Goal: Task Accomplishment & Management: Manage account settings

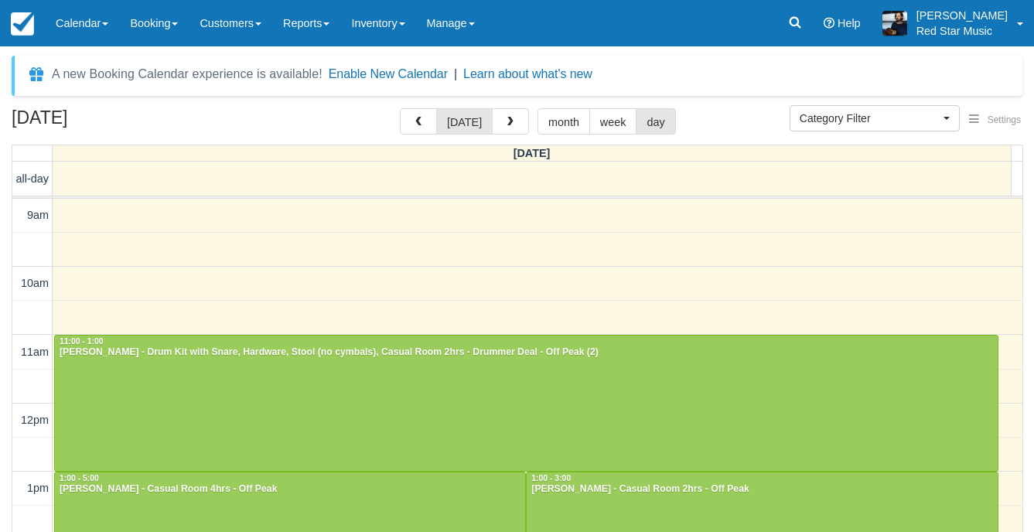
select select
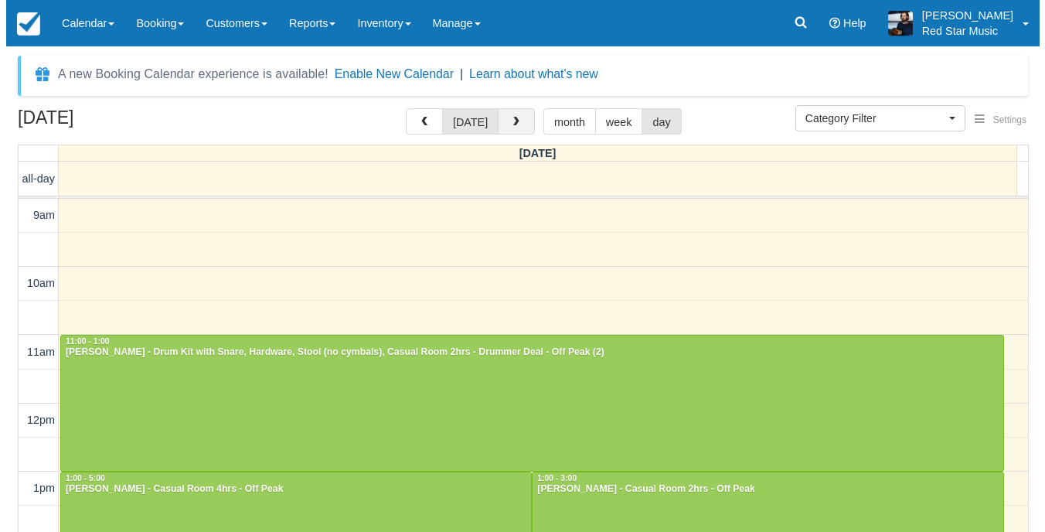
scroll to position [69, 0]
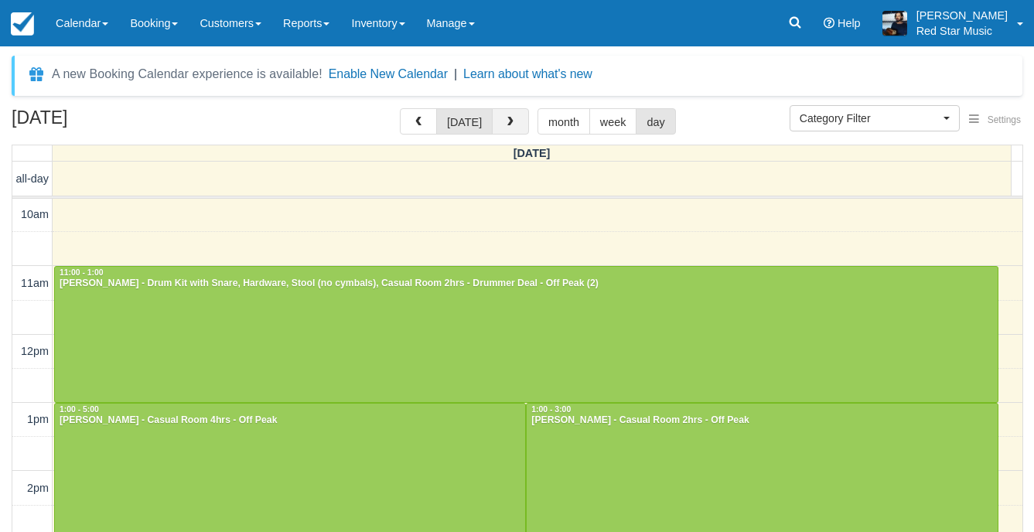
drag, startPoint x: 0, startPoint y: 0, endPoint x: 508, endPoint y: 124, distance: 522.8
click at [508, 124] on span "button" at bounding box center [510, 122] width 11 height 11
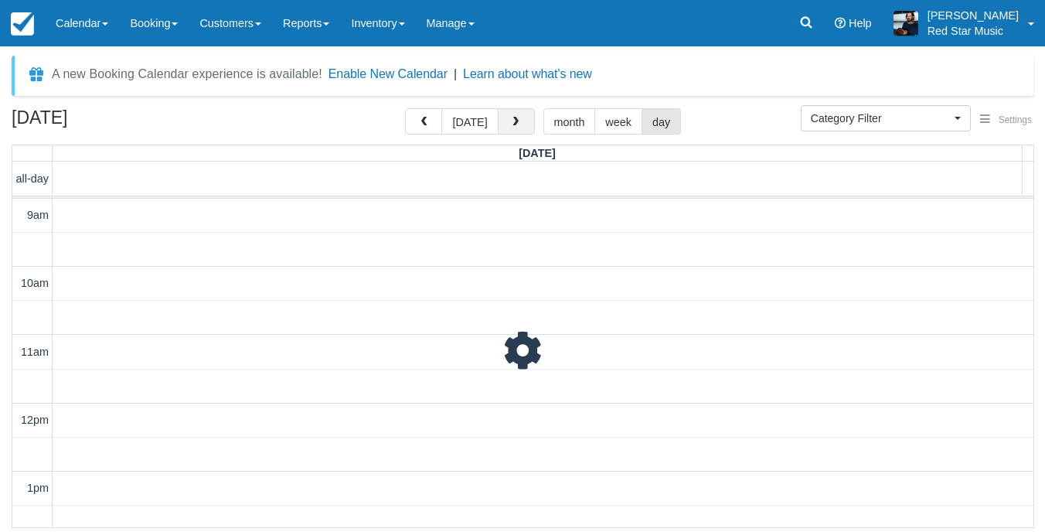
scroll to position [69, 0]
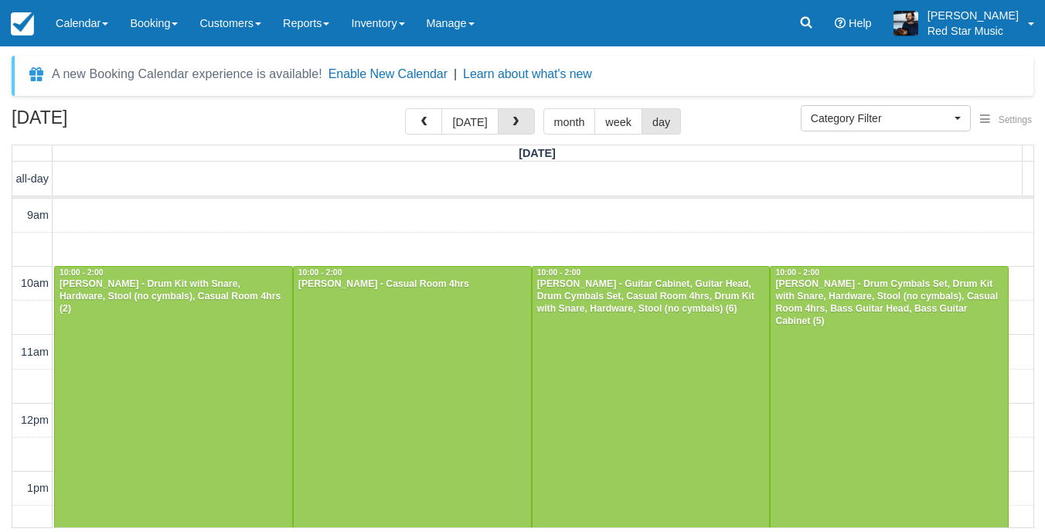
click at [510, 124] on span "button" at bounding box center [515, 122] width 11 height 11
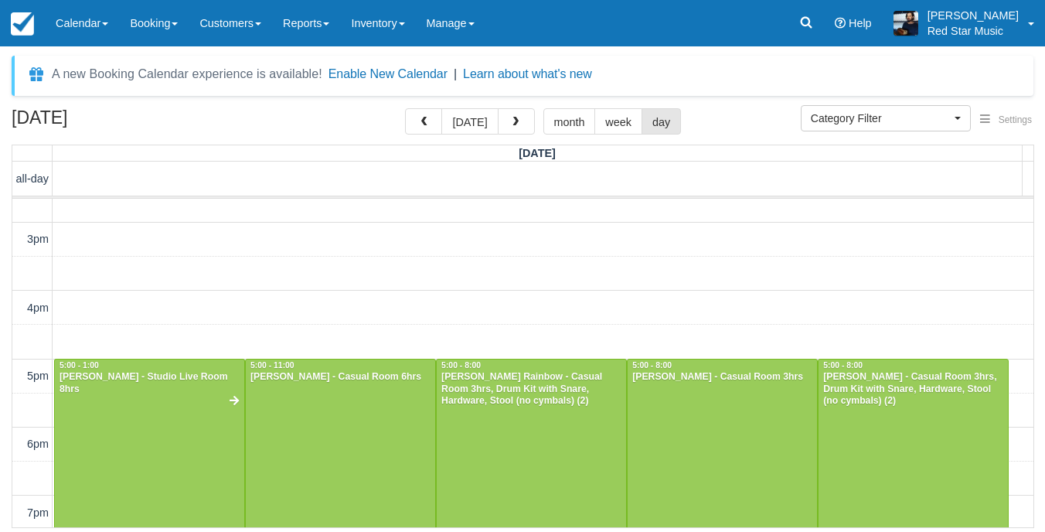
scroll to position [463, 0]
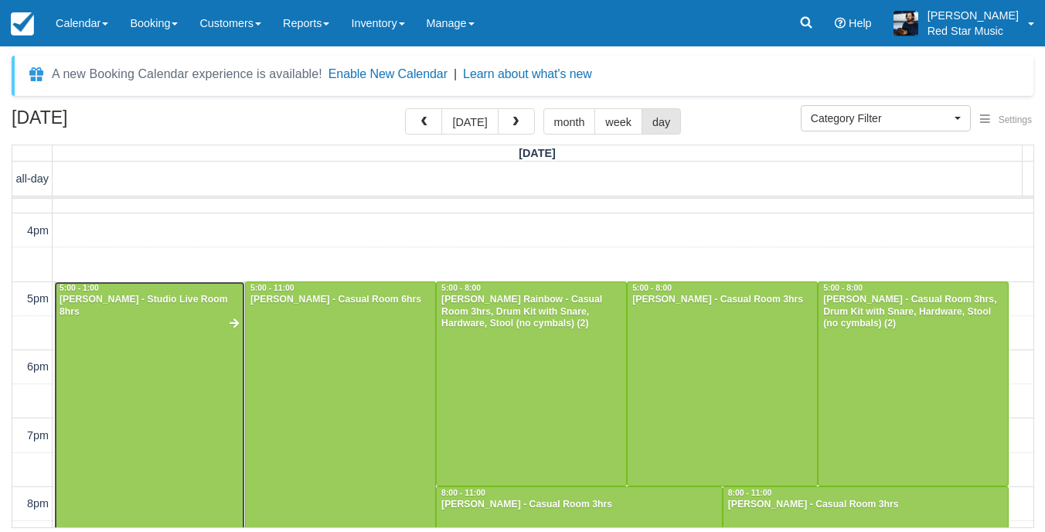
click at [159, 348] on div at bounding box center [149, 520] width 189 height 477
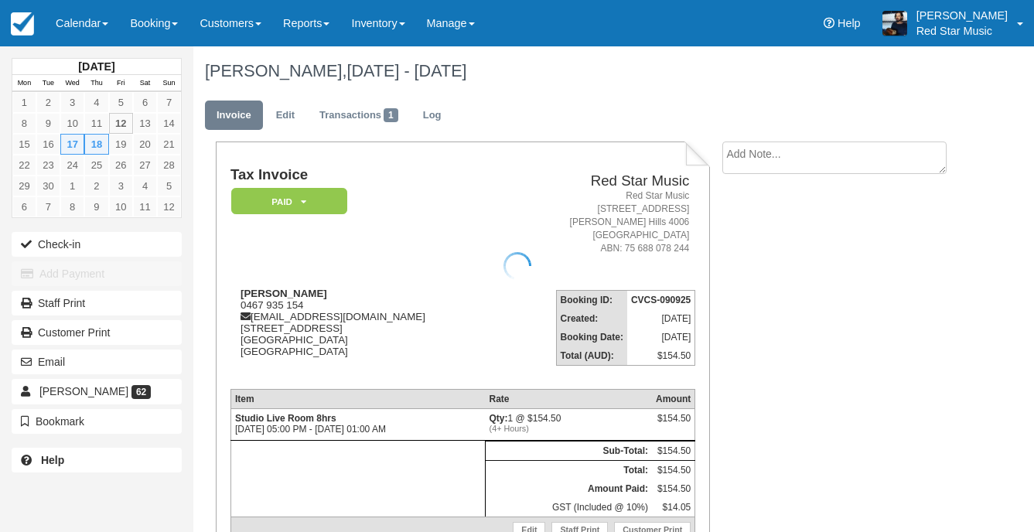
scroll to position [77, 0]
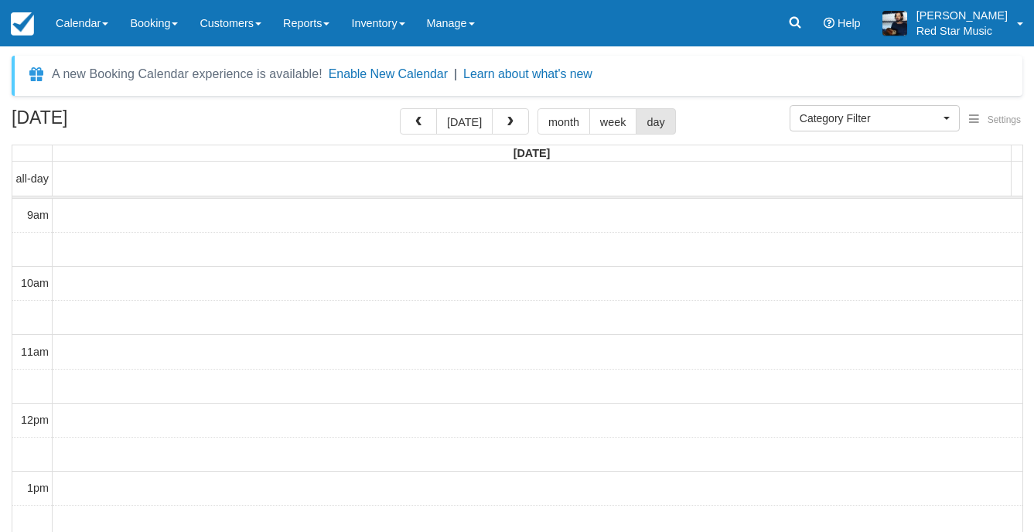
select select
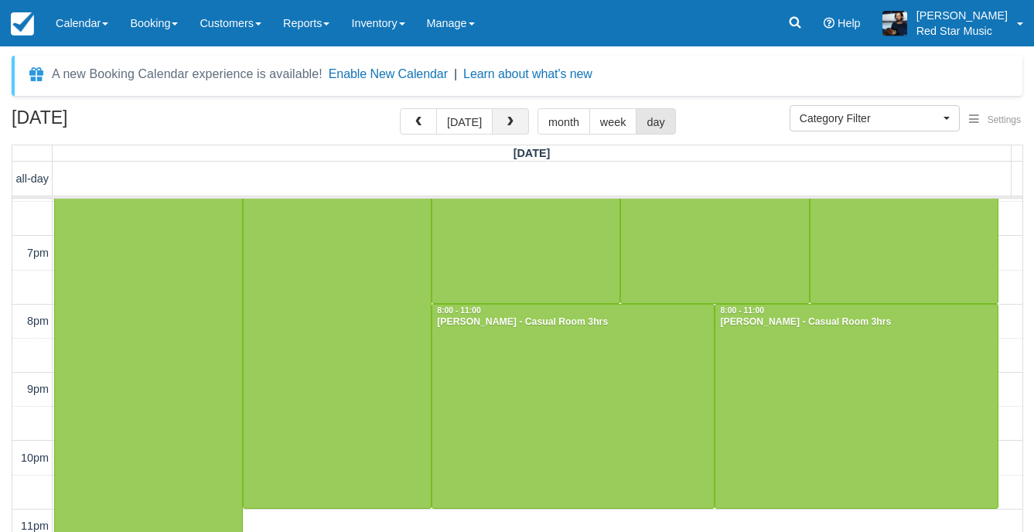
click at [508, 123] on span "button" at bounding box center [510, 122] width 11 height 11
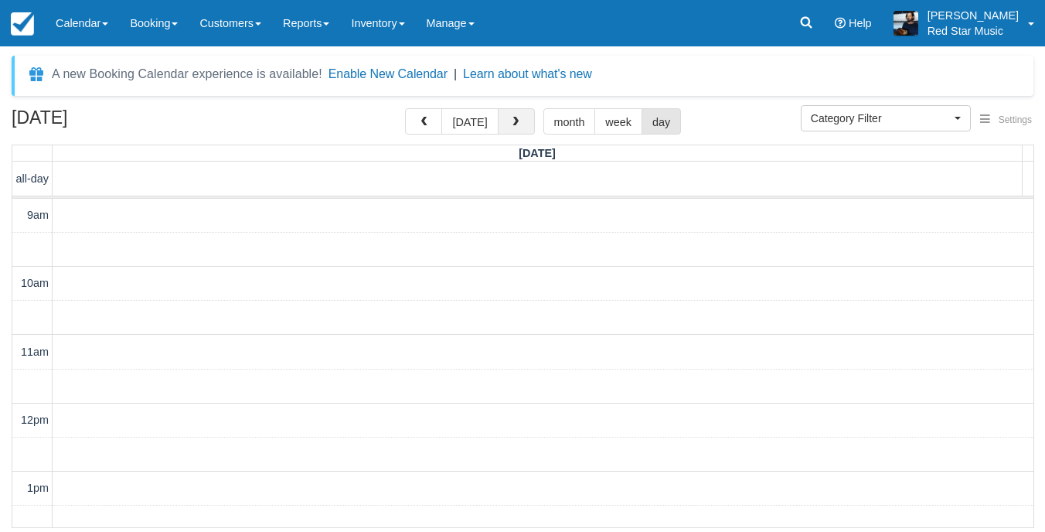
click at [510, 123] on span "button" at bounding box center [515, 122] width 11 height 11
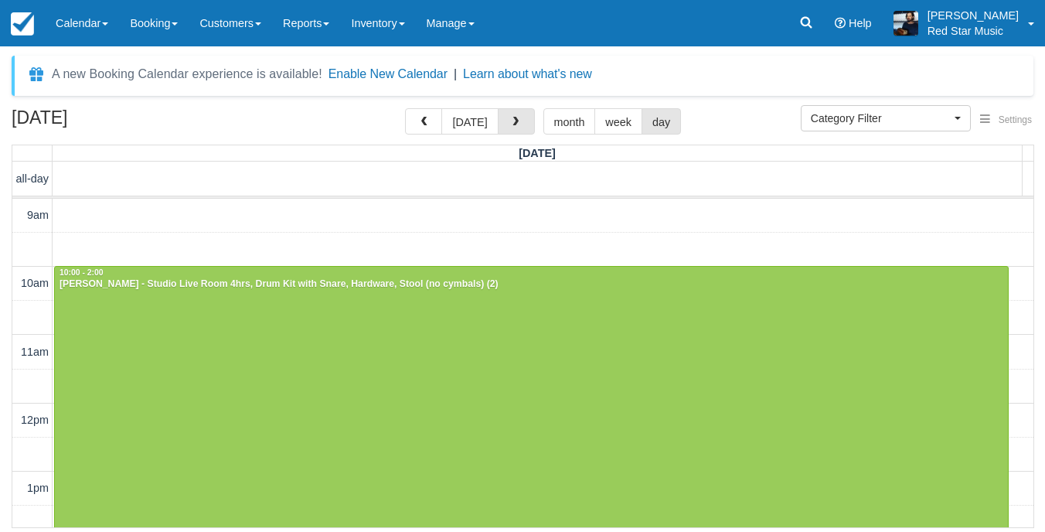
click at [510, 123] on span "button" at bounding box center [515, 122] width 11 height 11
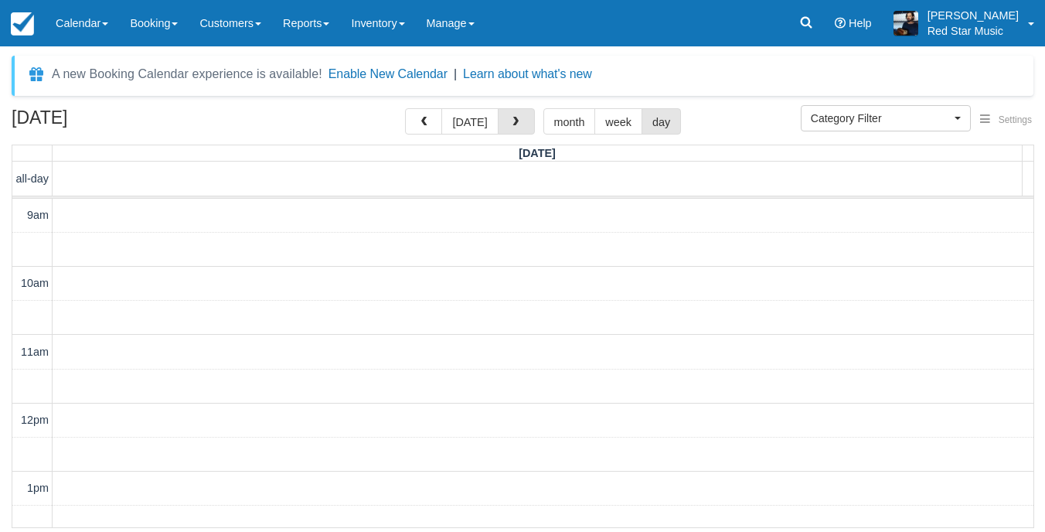
click at [510, 123] on span "button" at bounding box center [515, 122] width 11 height 11
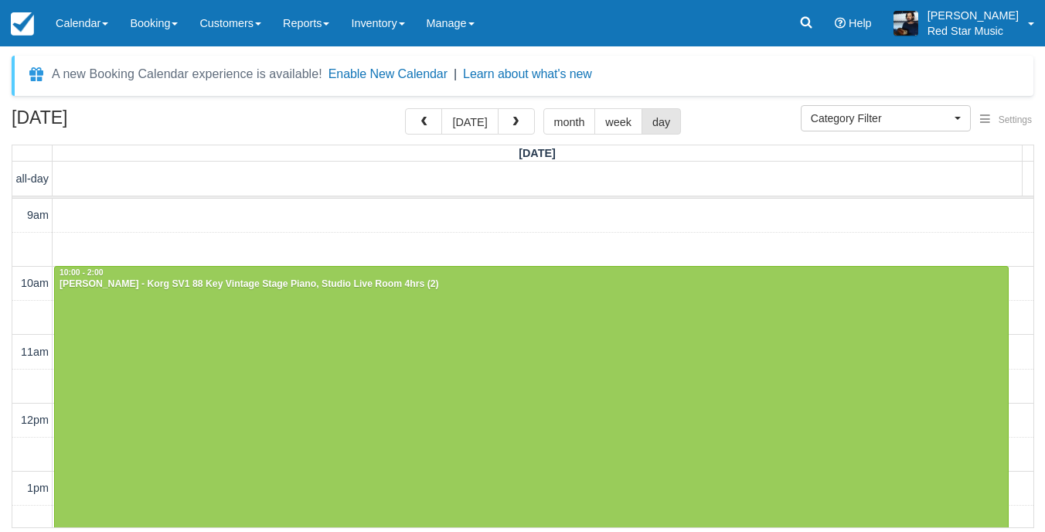
click at [510, 123] on span "button" at bounding box center [515, 122] width 11 height 11
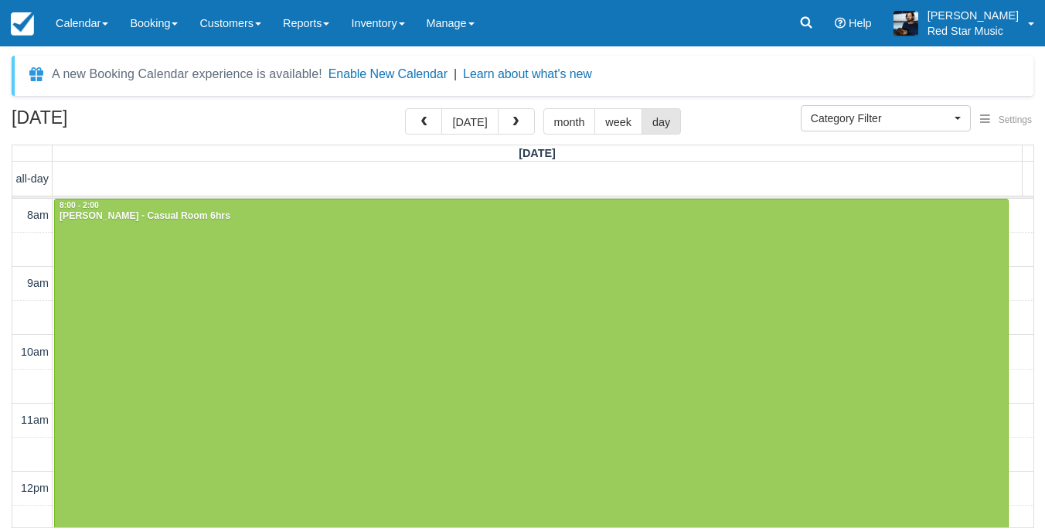
click at [510, 123] on span "button" at bounding box center [515, 122] width 11 height 11
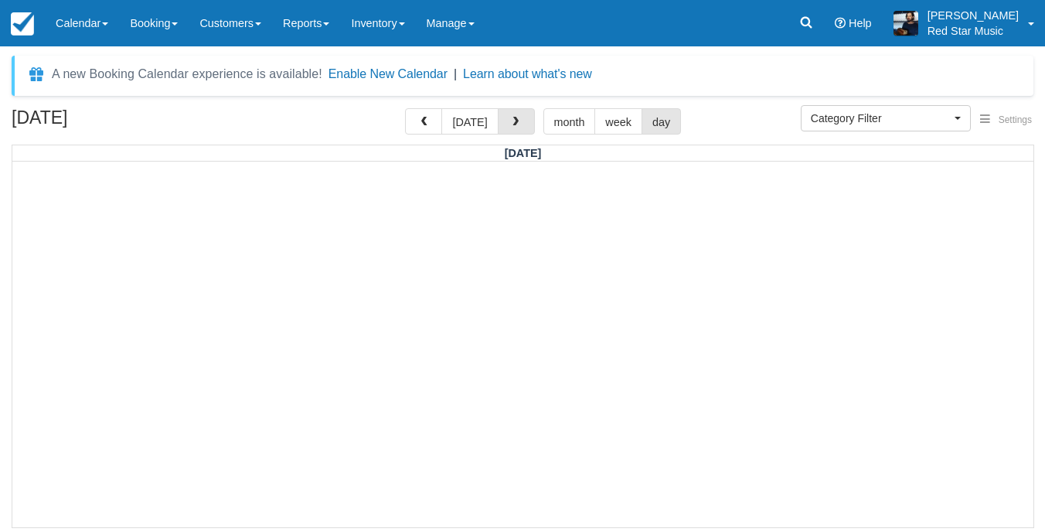
click at [510, 123] on span "button" at bounding box center [515, 122] width 11 height 11
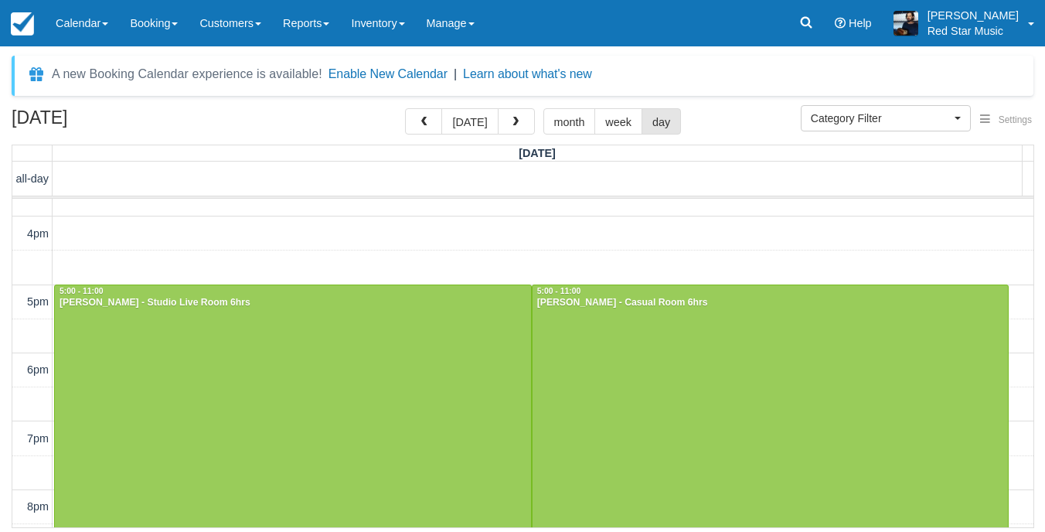
scroll to position [240, 0]
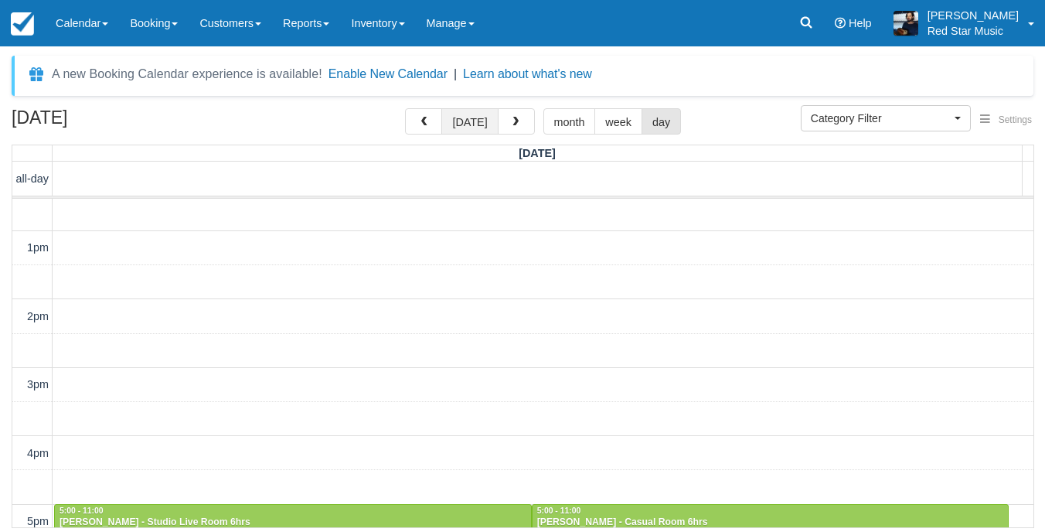
click at [469, 122] on button "today" at bounding box center [470, 121] width 56 height 26
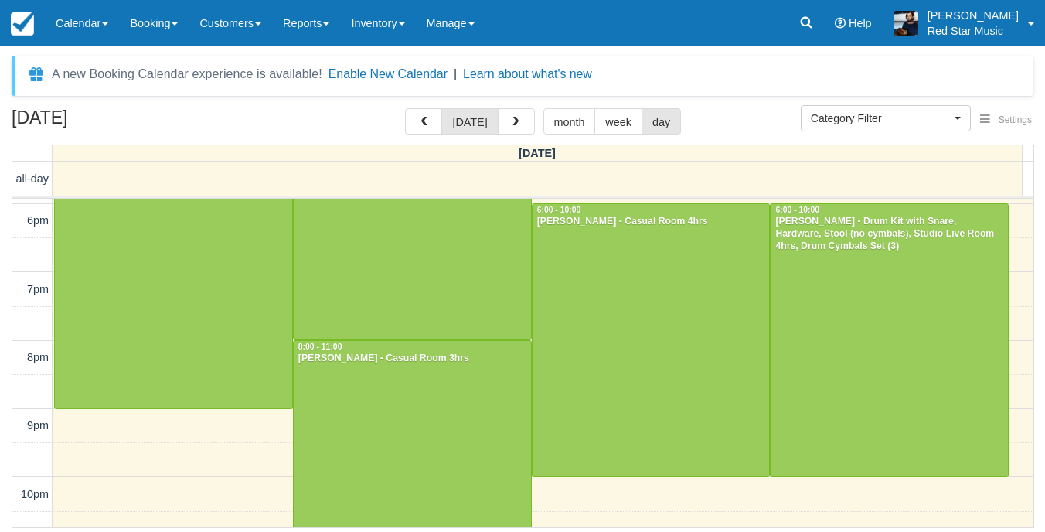
scroll to position [627, 0]
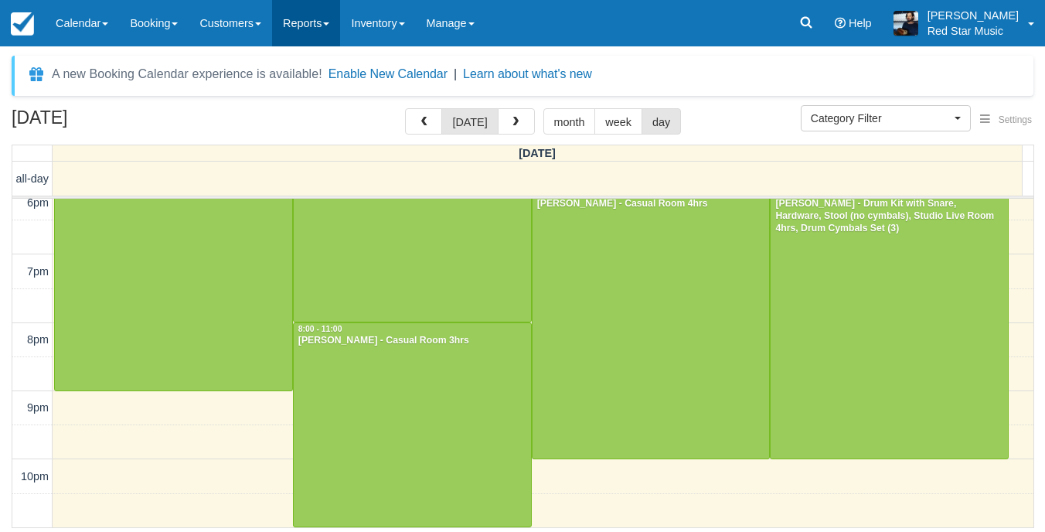
click at [312, 31] on link "Reports" at bounding box center [306, 23] width 68 height 46
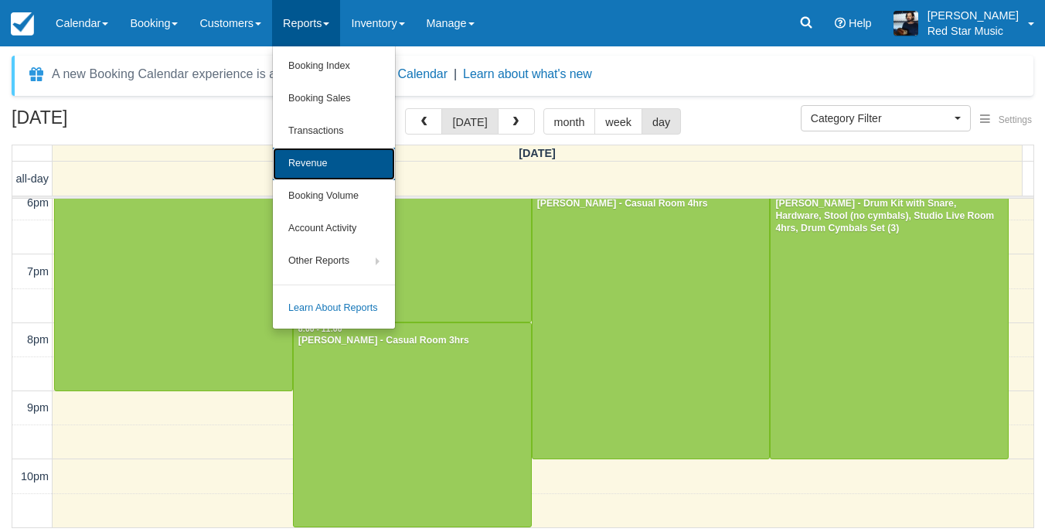
click at [328, 176] on link "Revenue" at bounding box center [334, 164] width 122 height 32
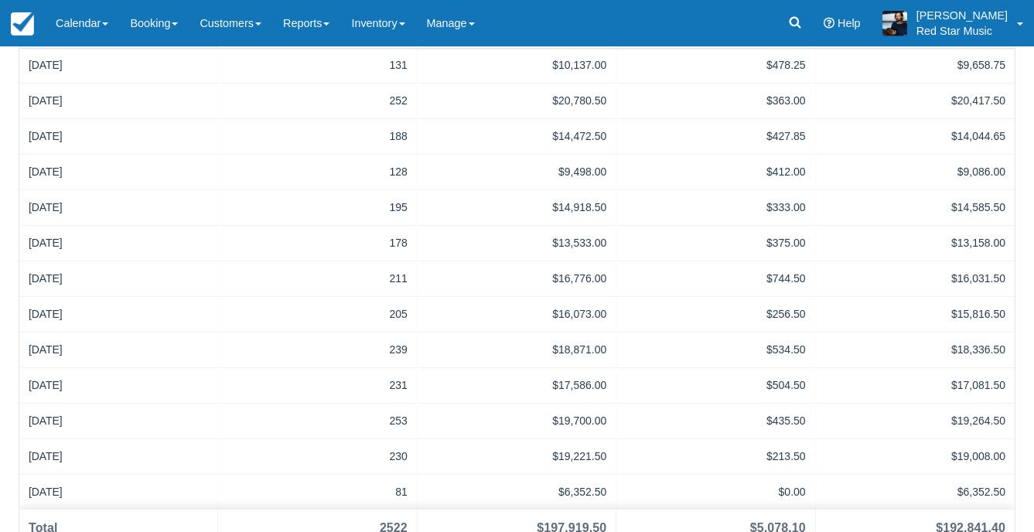
scroll to position [438, 0]
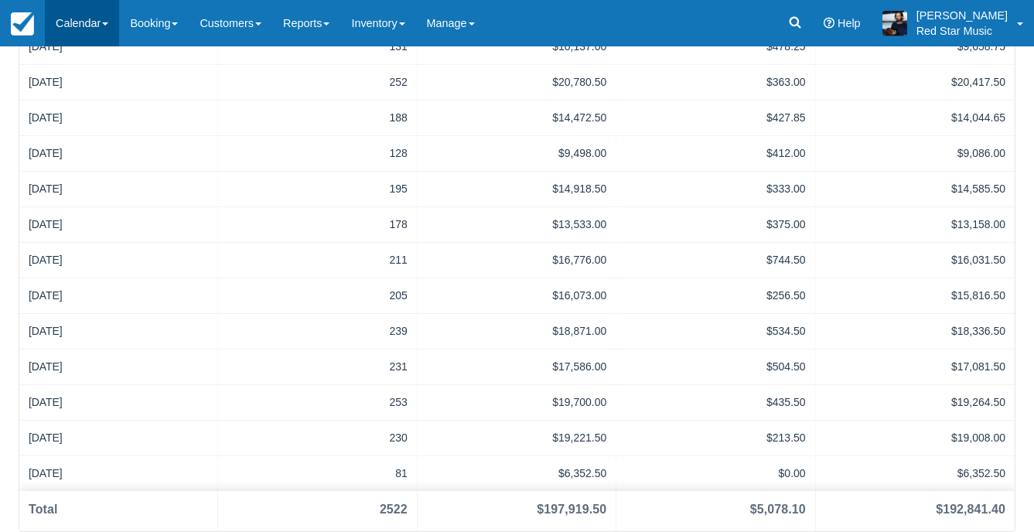
click at [101, 39] on link "Calendar" at bounding box center [82, 23] width 74 height 46
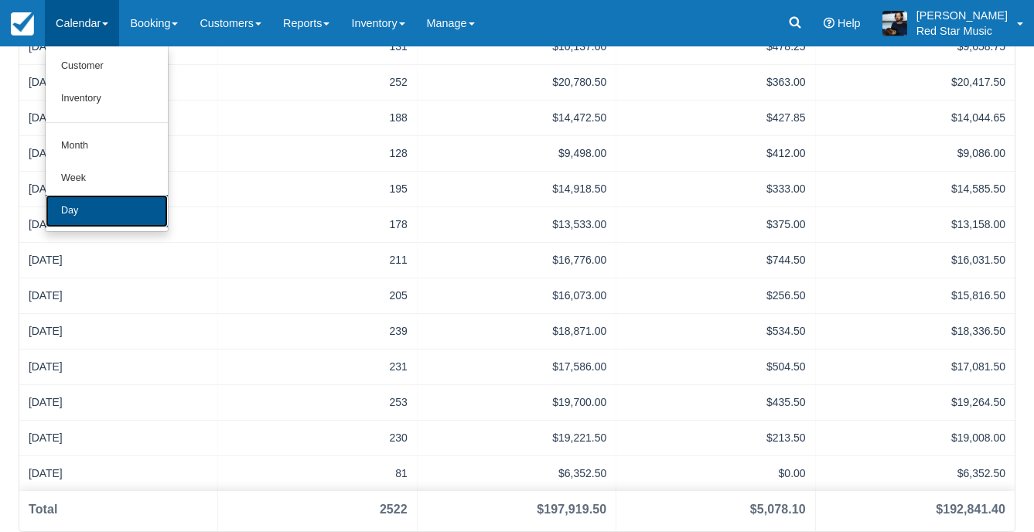
click at [103, 197] on link "Day" at bounding box center [107, 211] width 122 height 32
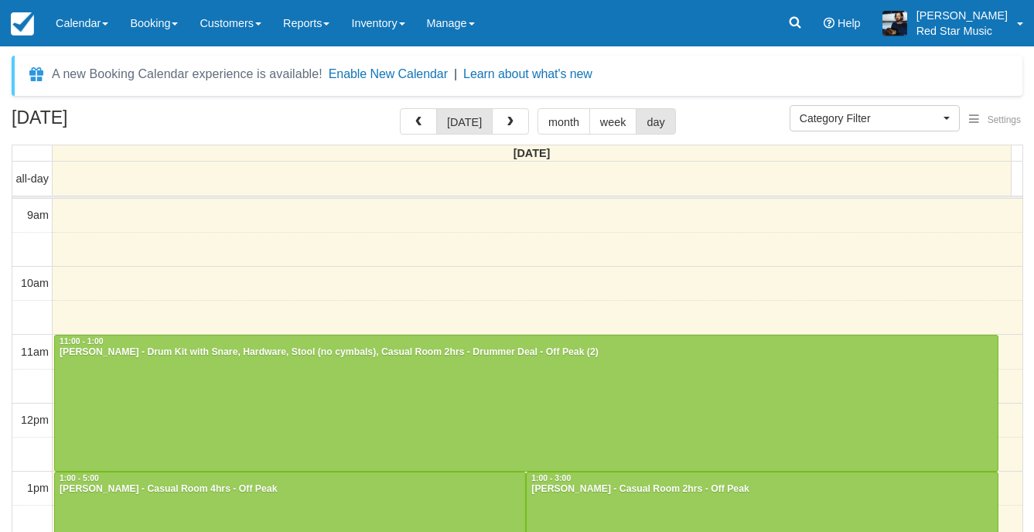
select select
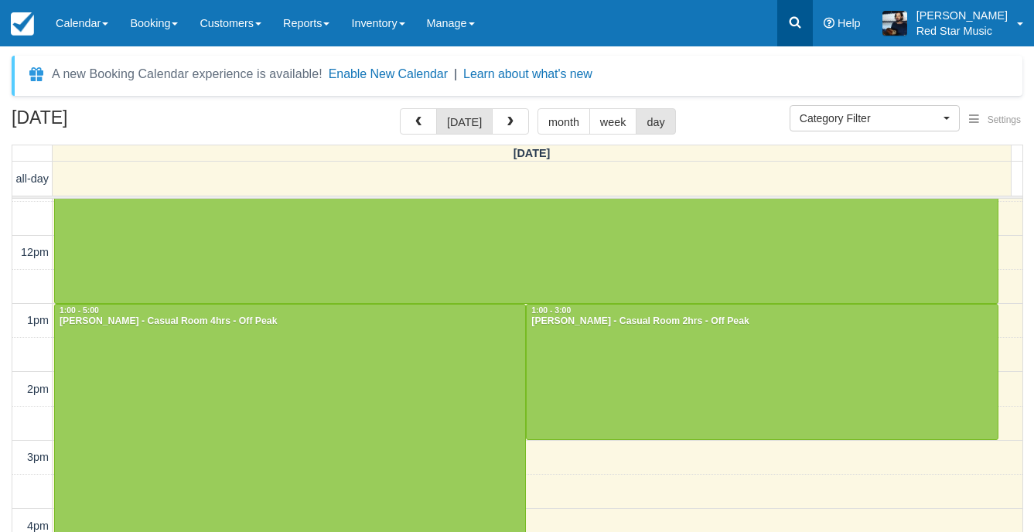
click at [799, 22] on link at bounding box center [795, 23] width 36 height 46
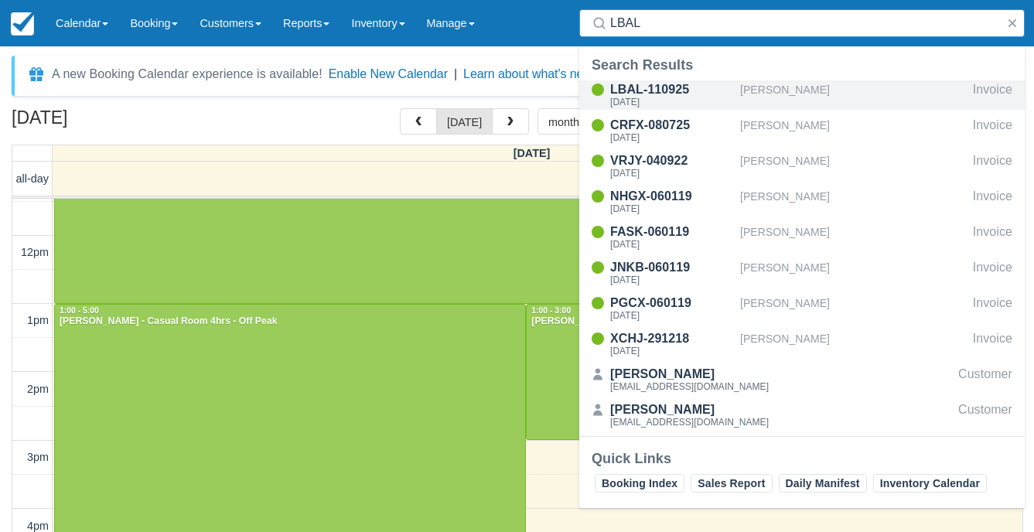
type input "LBAL"
click at [765, 94] on div "[PERSON_NAME]" at bounding box center [853, 94] width 227 height 29
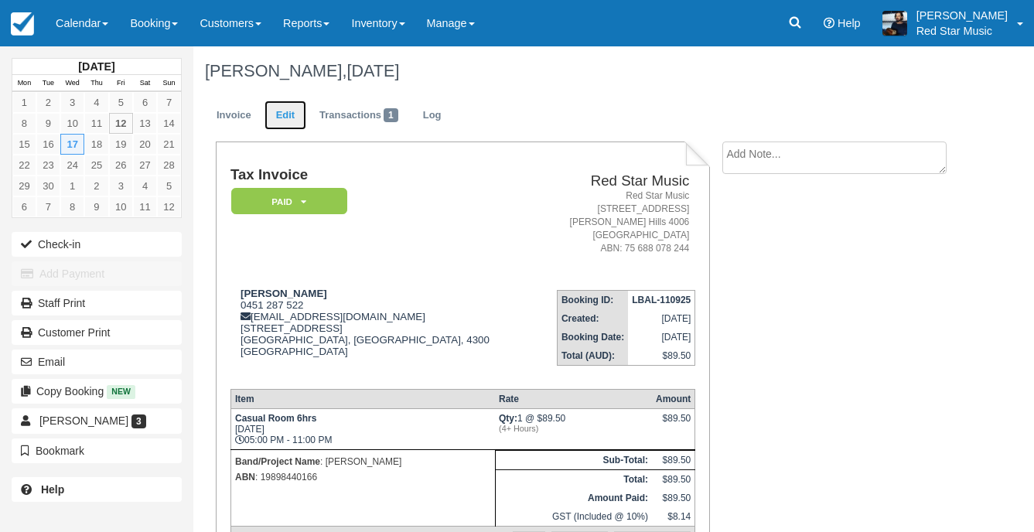
click at [281, 107] on link "Edit" at bounding box center [285, 116] width 42 height 30
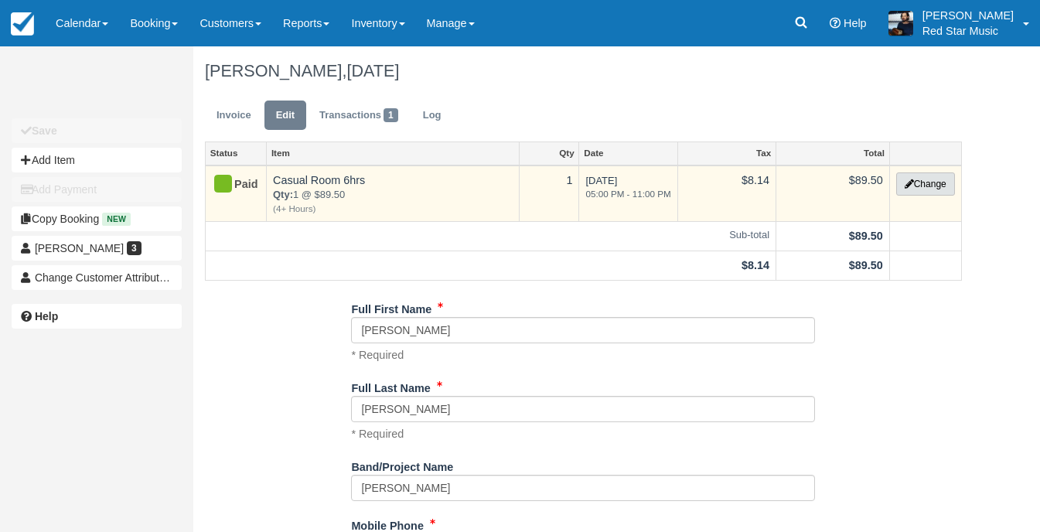
click at [916, 184] on button "Change" at bounding box center [925, 183] width 59 height 23
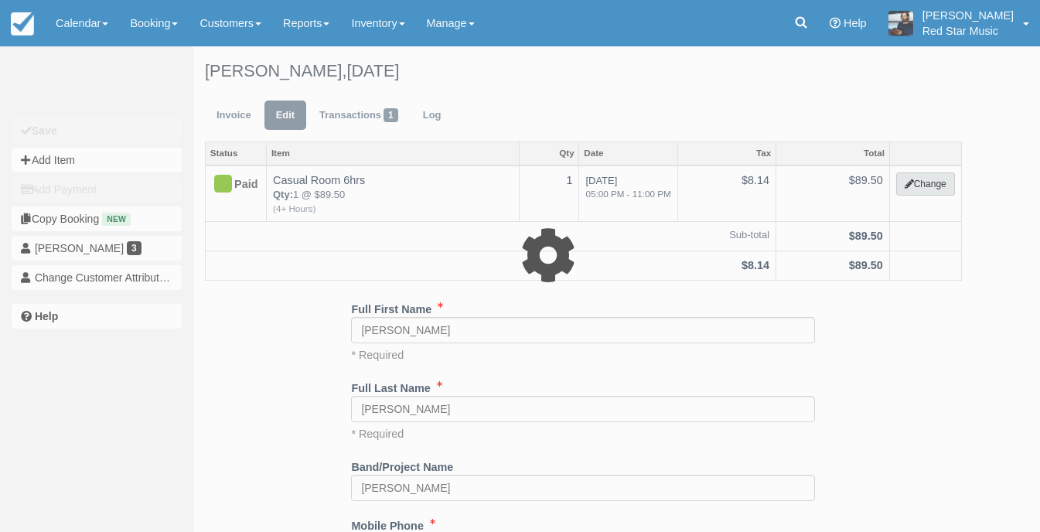
select select "6"
type input "89.50"
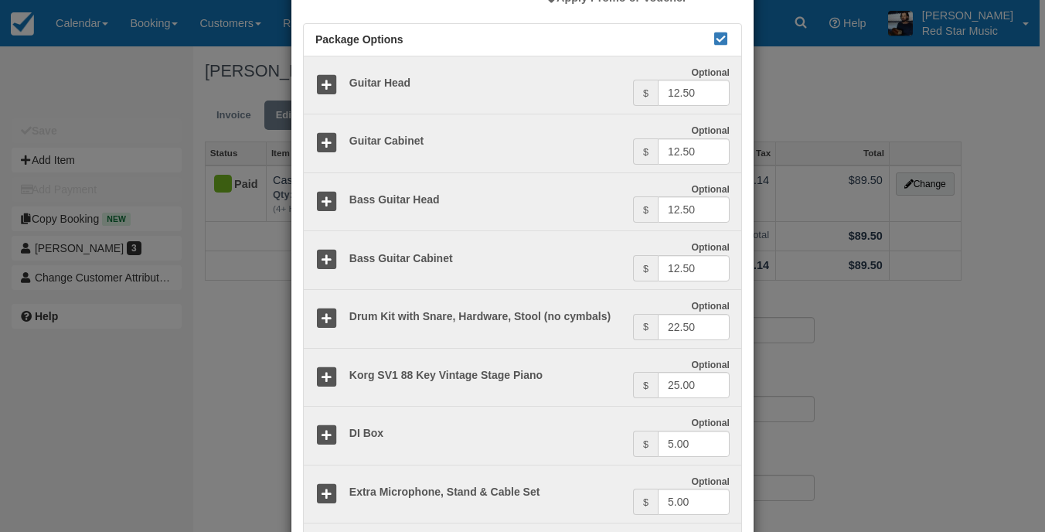
scroll to position [387, 0]
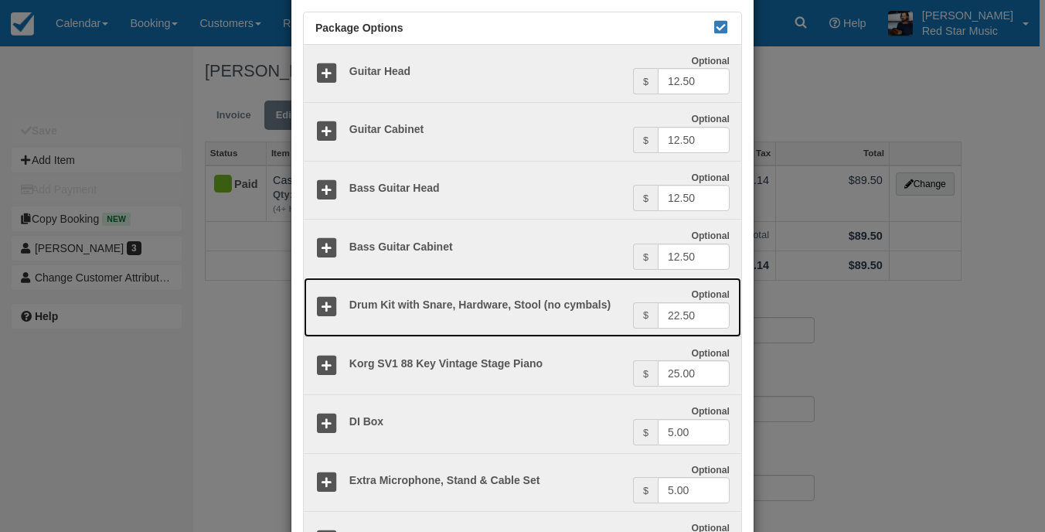
click at [333, 305] on icon at bounding box center [326, 307] width 22 height 22
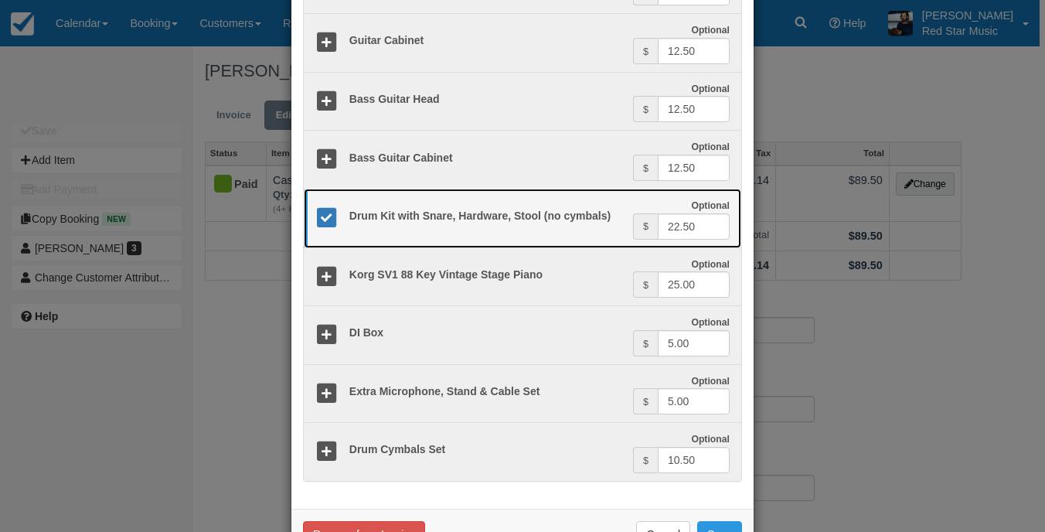
scroll to position [527, 0]
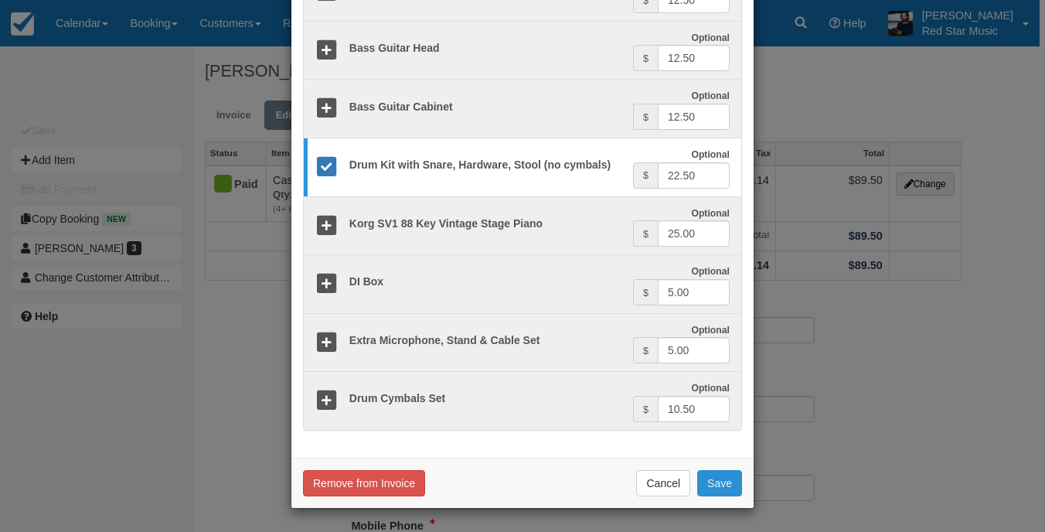
click at [710, 482] on button "Save" at bounding box center [719, 483] width 45 height 26
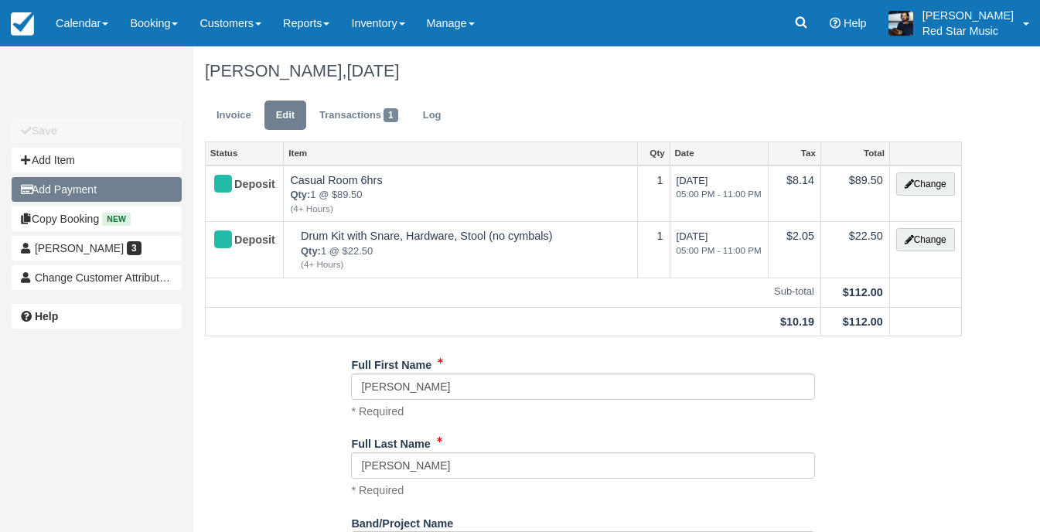
click at [67, 194] on button "Add Payment" at bounding box center [97, 189] width 170 height 25
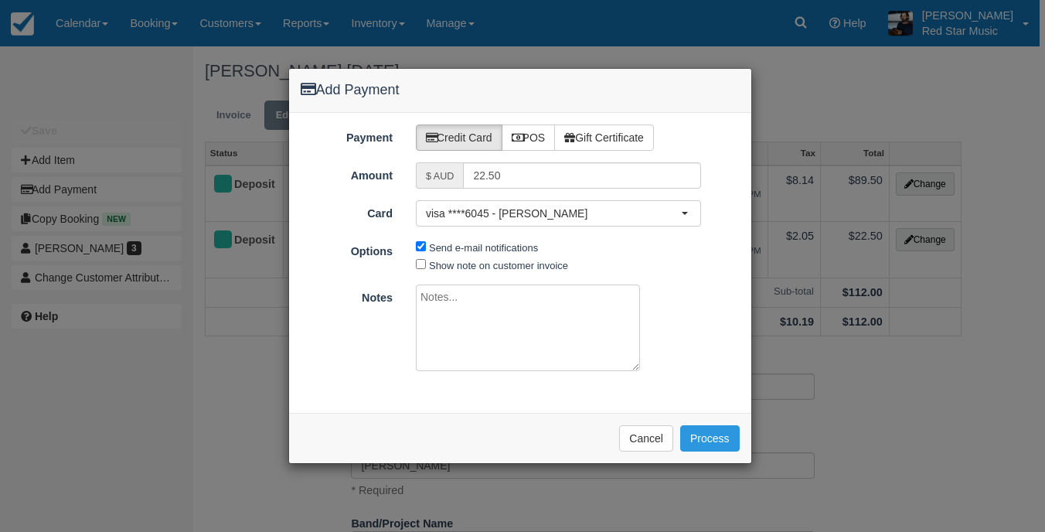
click at [472, 306] on textarea at bounding box center [528, 328] width 224 height 87
type textarea "Added drum kit via email - Dylan @ Red Star."
click at [697, 434] on button "Process" at bounding box center [710, 438] width 60 height 26
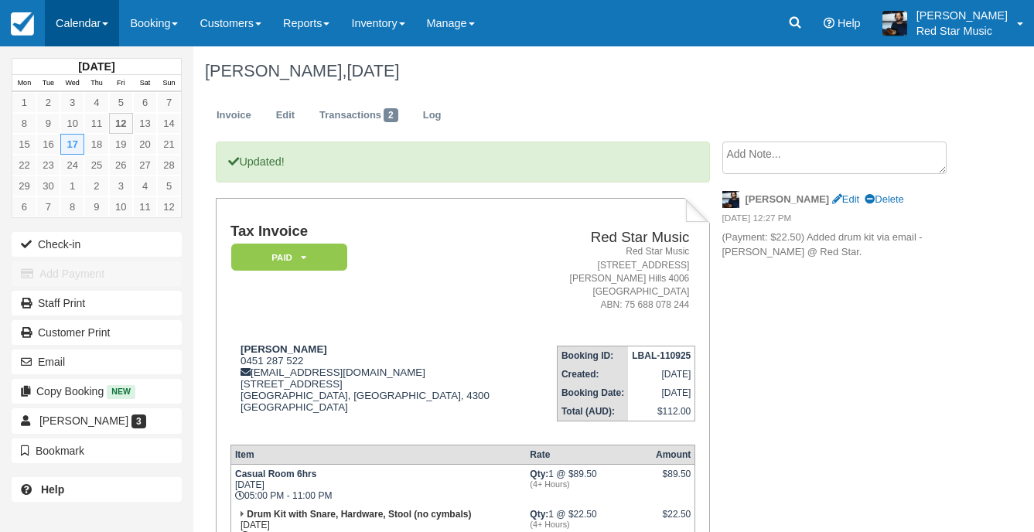
click at [108, 23] on span at bounding box center [105, 23] width 6 height 3
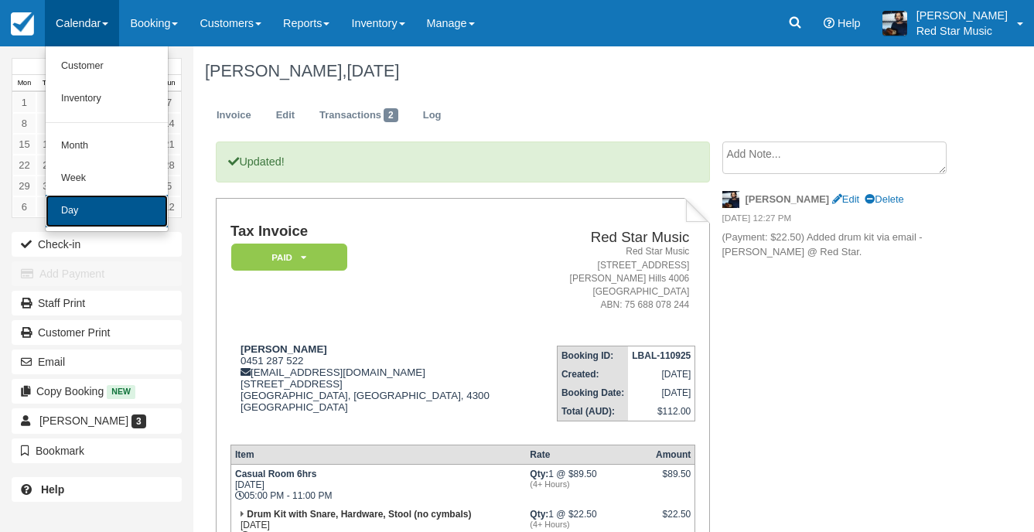
click at [118, 213] on link "Day" at bounding box center [107, 211] width 122 height 32
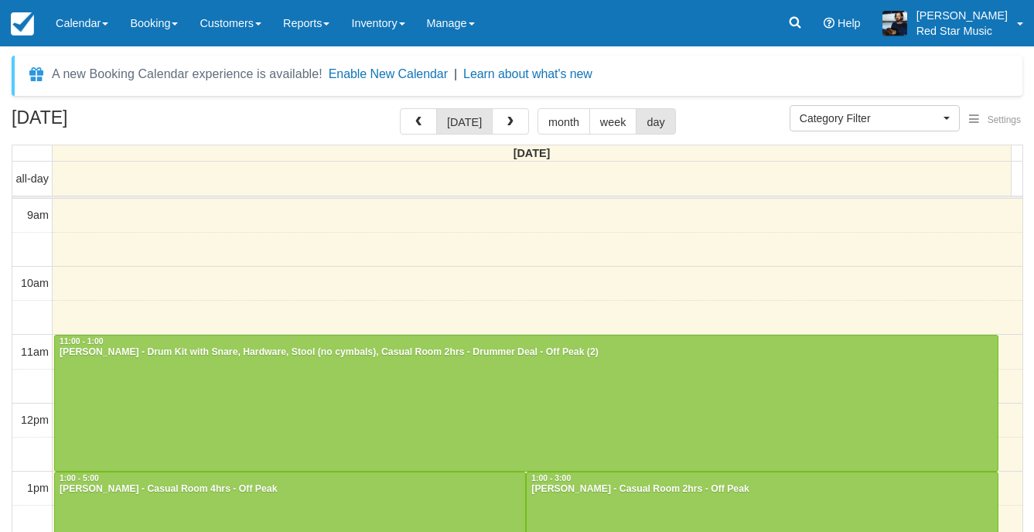
select select
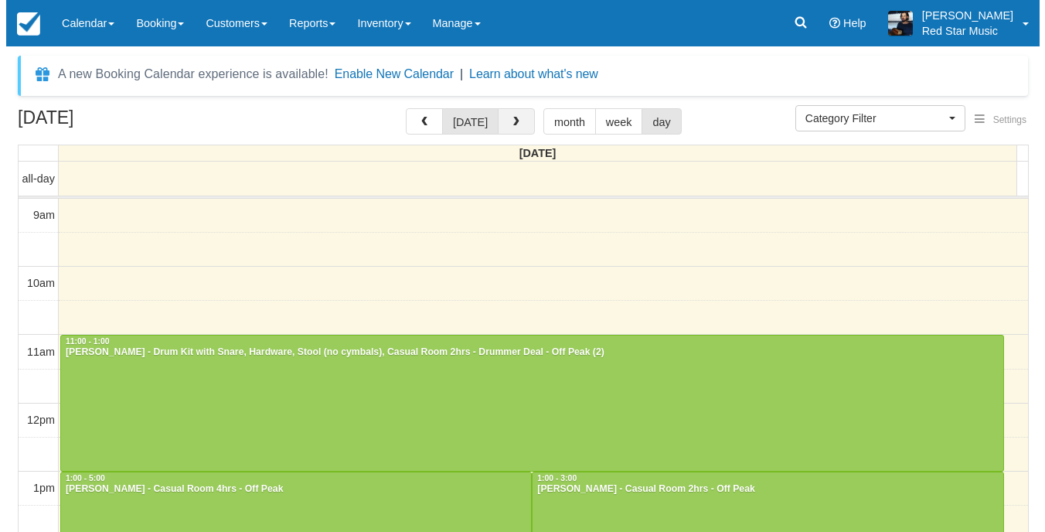
scroll to position [168, 0]
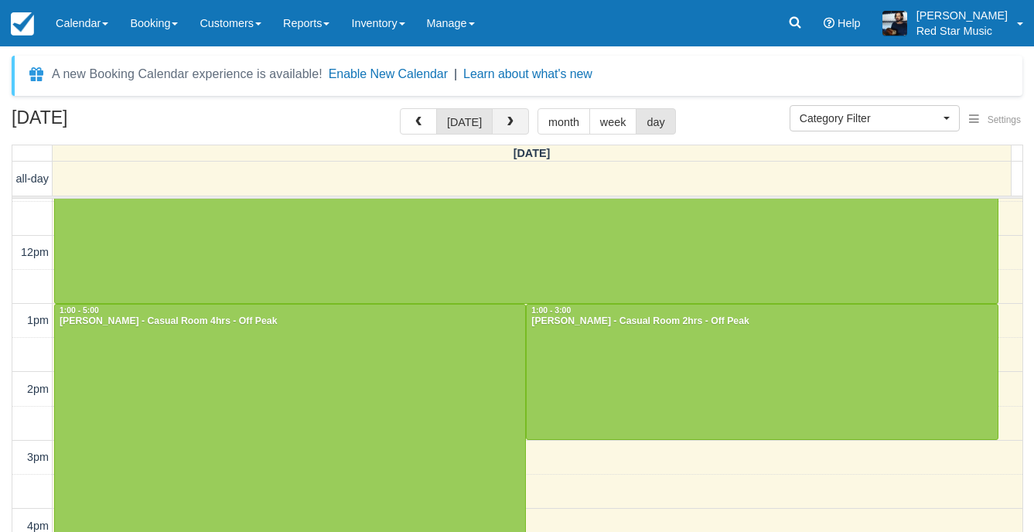
click at [514, 124] on button "button" at bounding box center [510, 121] width 37 height 26
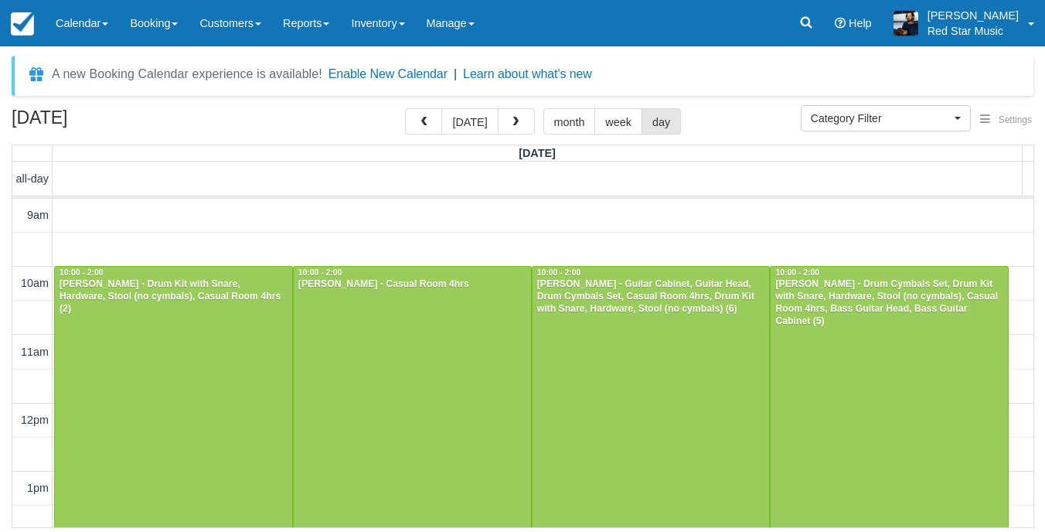
click at [514, 124] on span "button" at bounding box center [515, 122] width 11 height 11
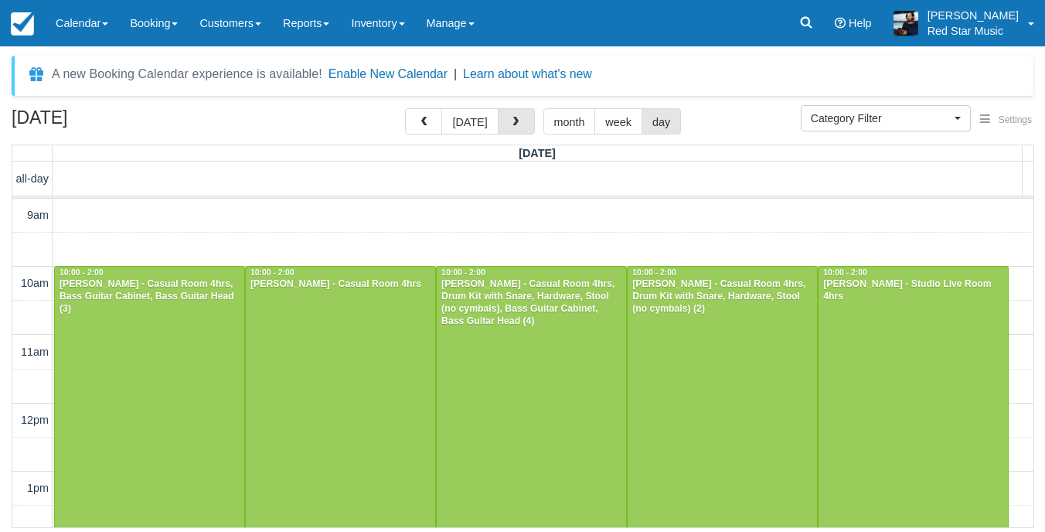
click at [514, 124] on span "button" at bounding box center [515, 122] width 11 height 11
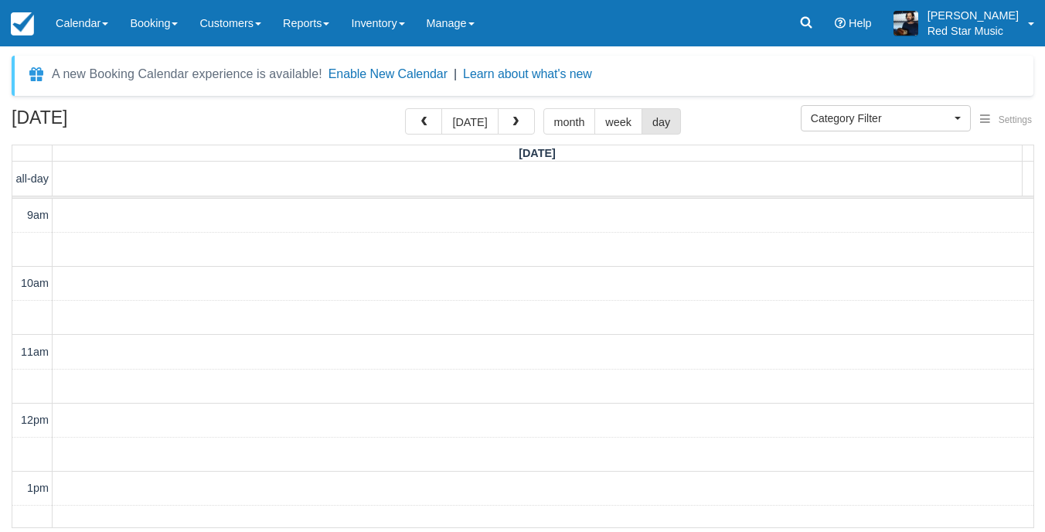
scroll to position [206, 0]
click at [514, 124] on span "button" at bounding box center [515, 122] width 11 height 11
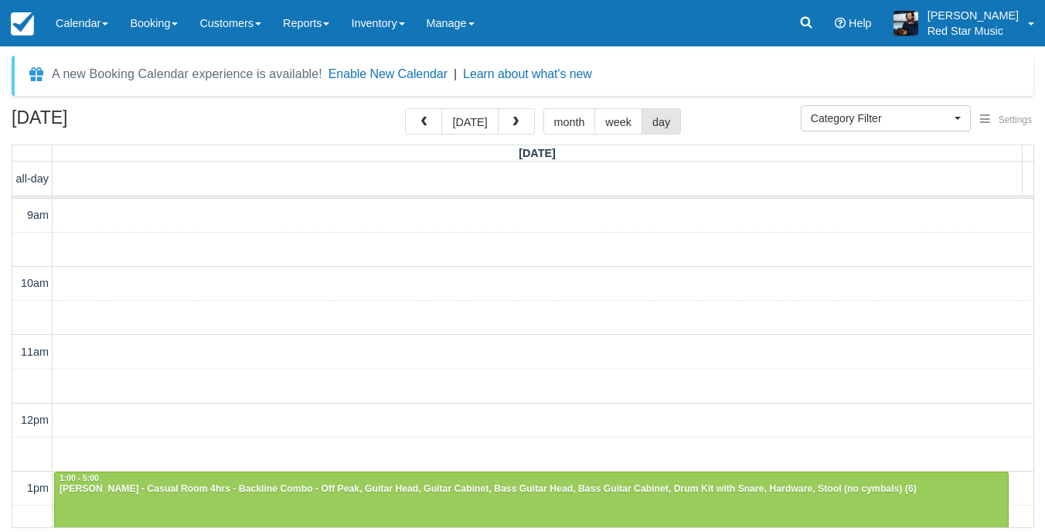
scroll to position [206, 0]
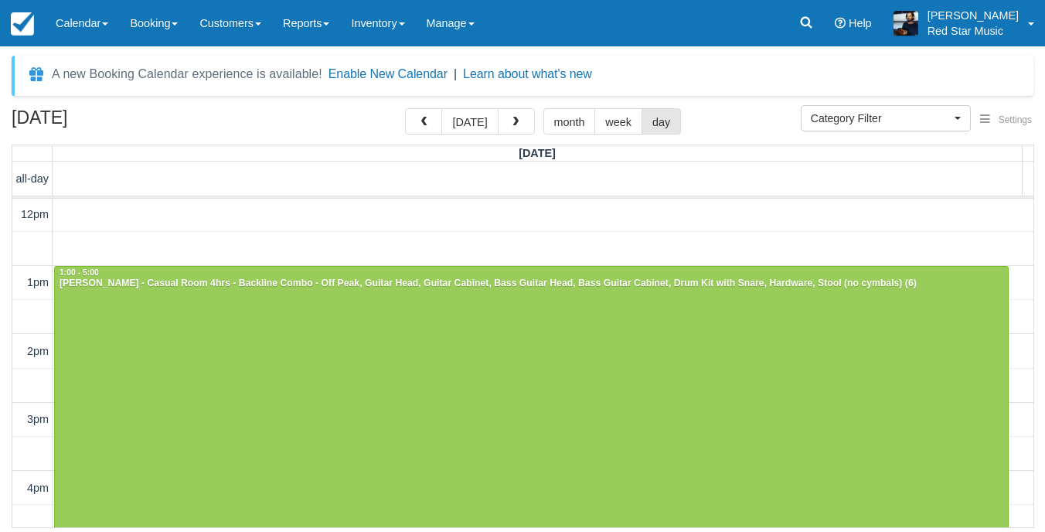
click at [514, 124] on span "button" at bounding box center [515, 122] width 11 height 11
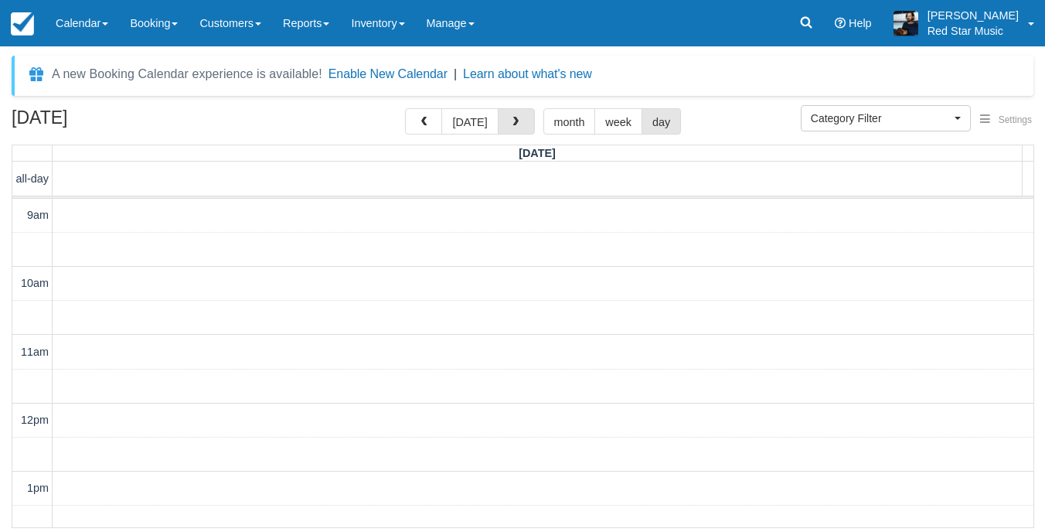
click at [514, 124] on span "button" at bounding box center [515, 122] width 11 height 11
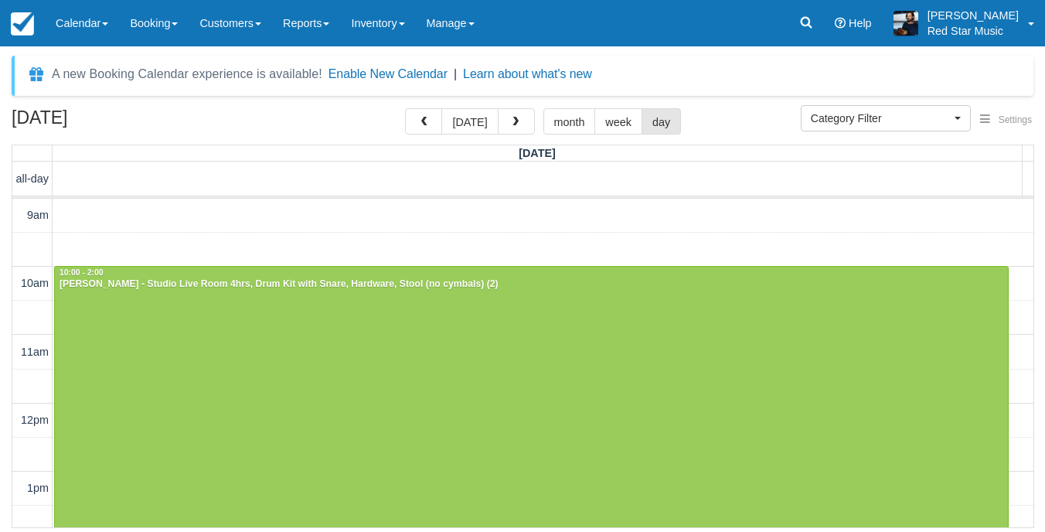
scroll to position [206, 0]
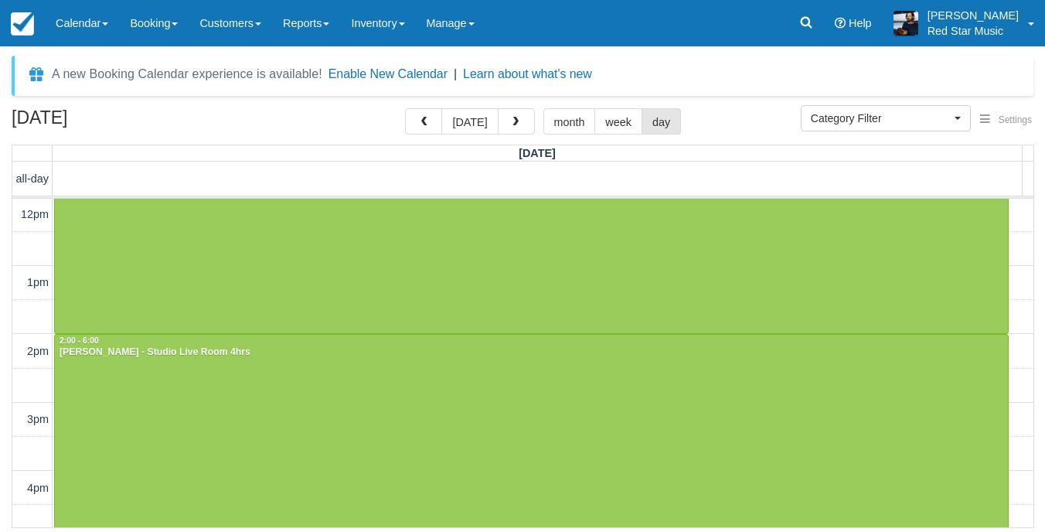
click at [514, 124] on span "button" at bounding box center [515, 122] width 11 height 11
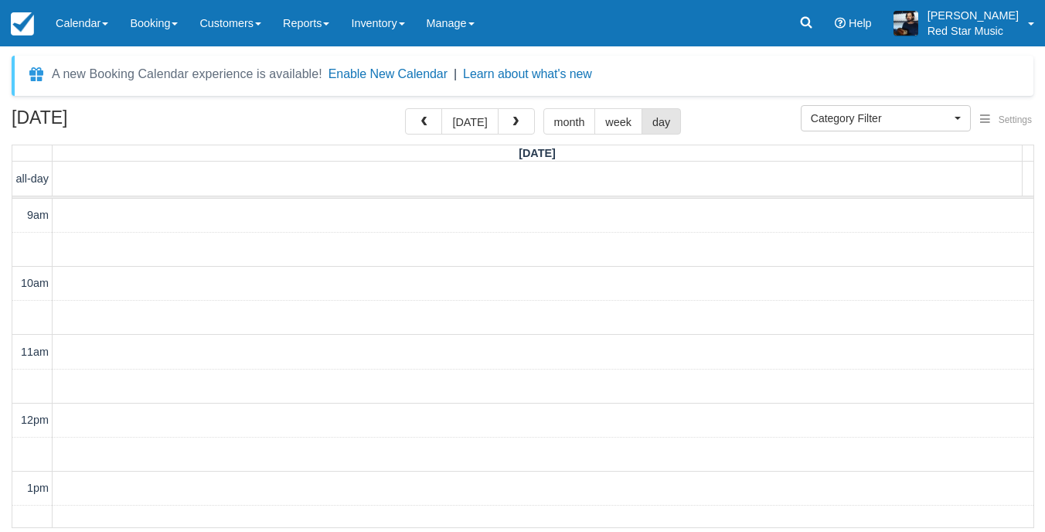
scroll to position [206, 0]
click at [514, 124] on span "button" at bounding box center [515, 122] width 11 height 11
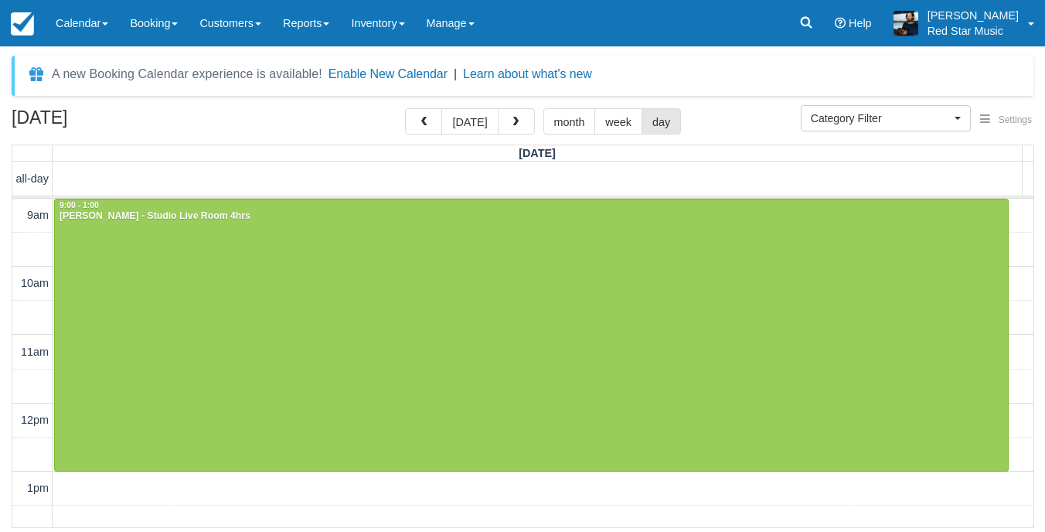
scroll to position [206, 0]
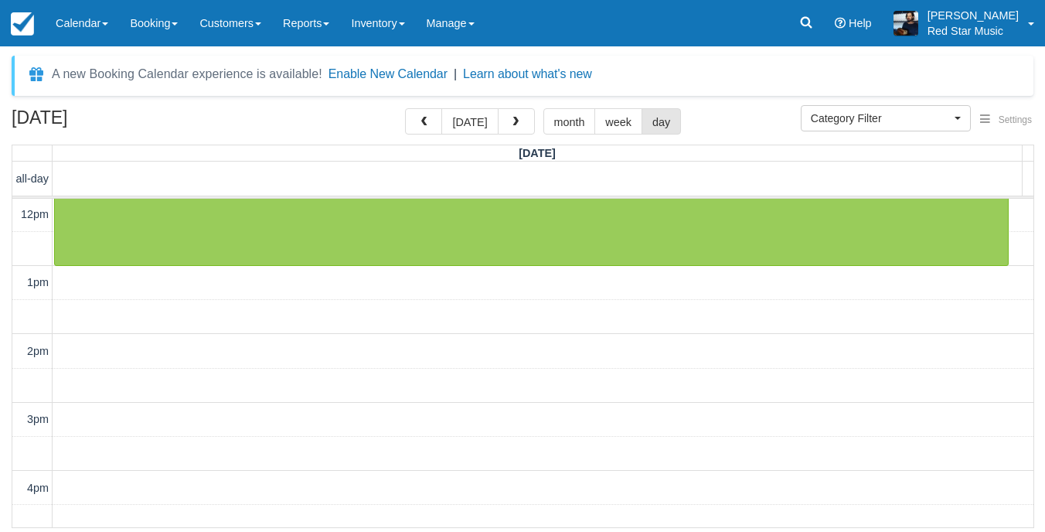
click at [514, 124] on span "button" at bounding box center [515, 122] width 11 height 11
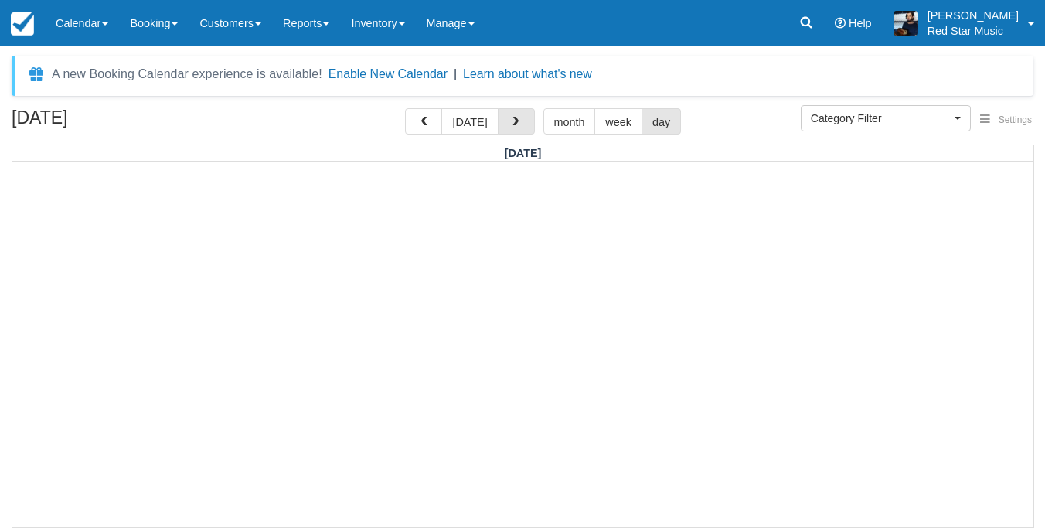
click at [514, 124] on span "button" at bounding box center [515, 122] width 11 height 11
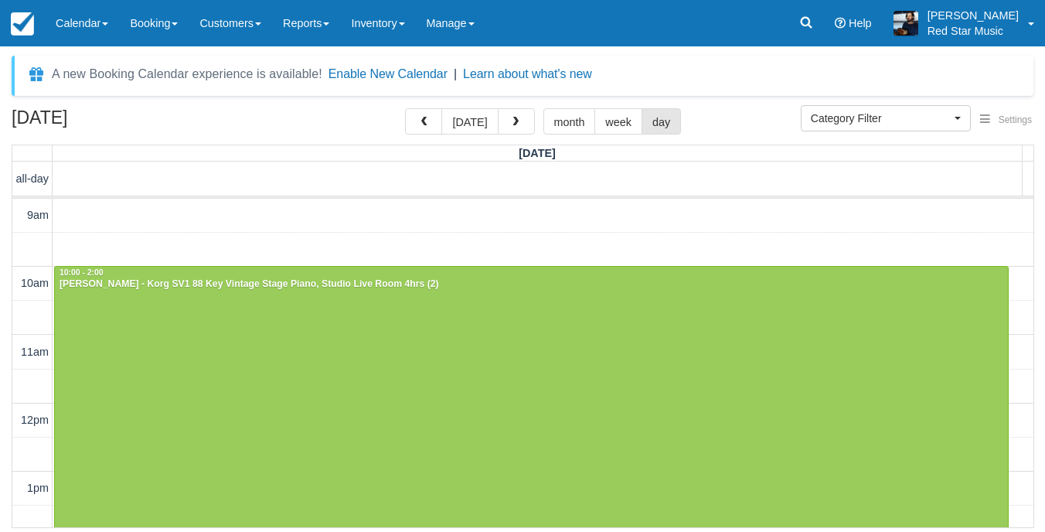
click at [514, 124] on span "button" at bounding box center [515, 122] width 11 height 11
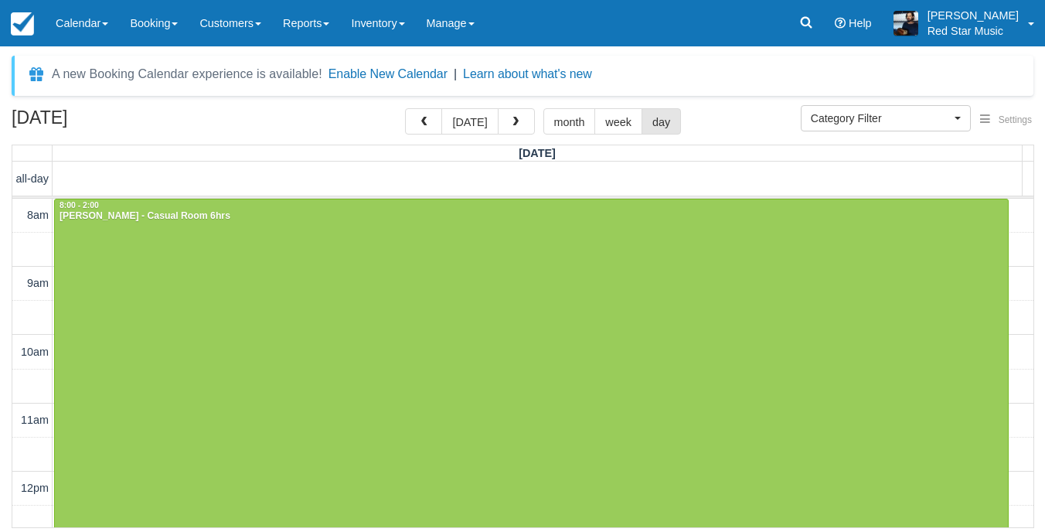
click at [514, 124] on span "button" at bounding box center [515, 122] width 11 height 11
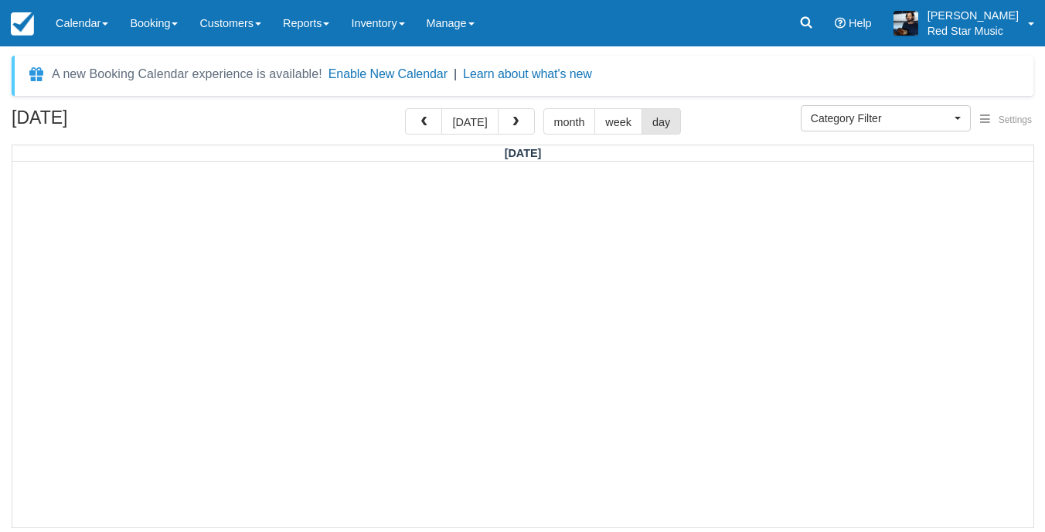
click at [514, 124] on span "button" at bounding box center [515, 122] width 11 height 11
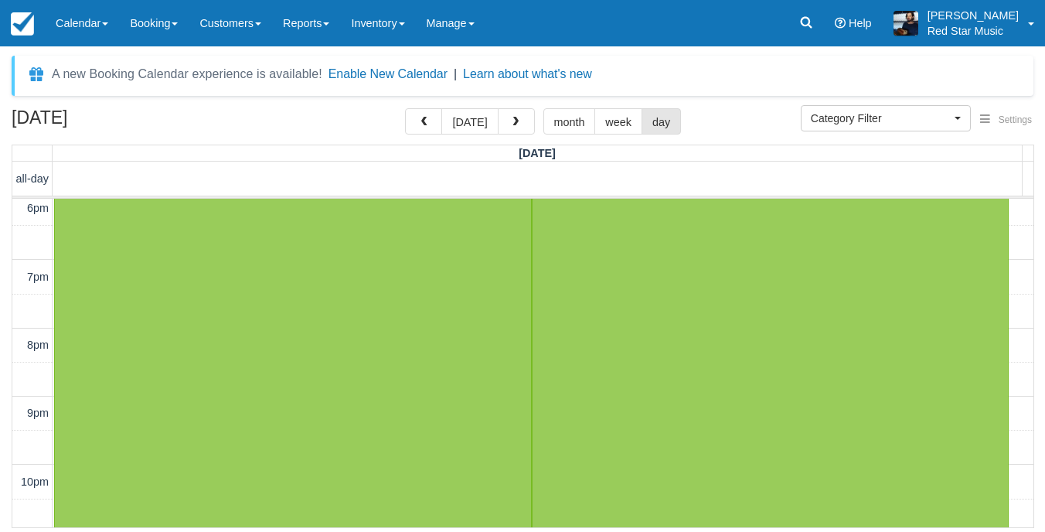
scroll to position [627, 0]
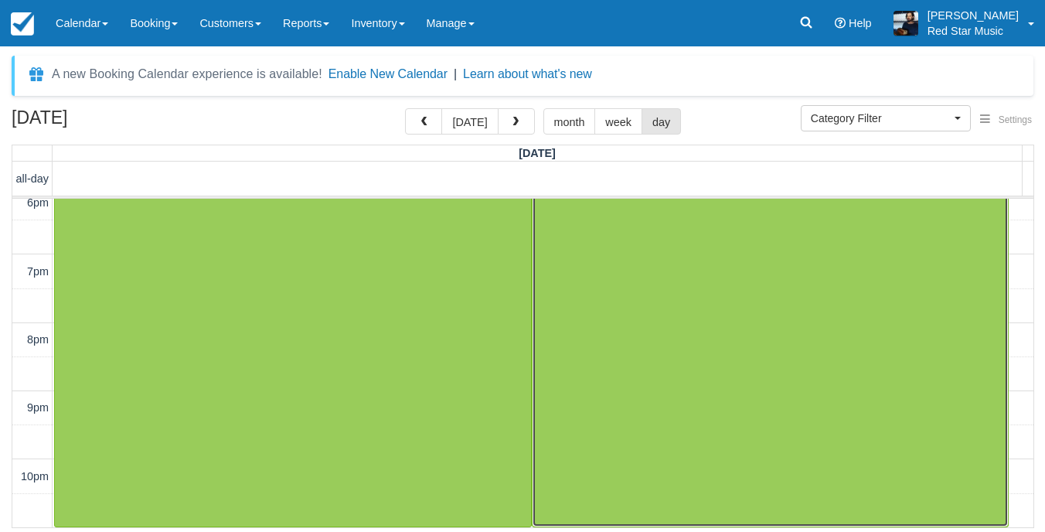
click at [847, 278] on div at bounding box center [771, 322] width 476 height 408
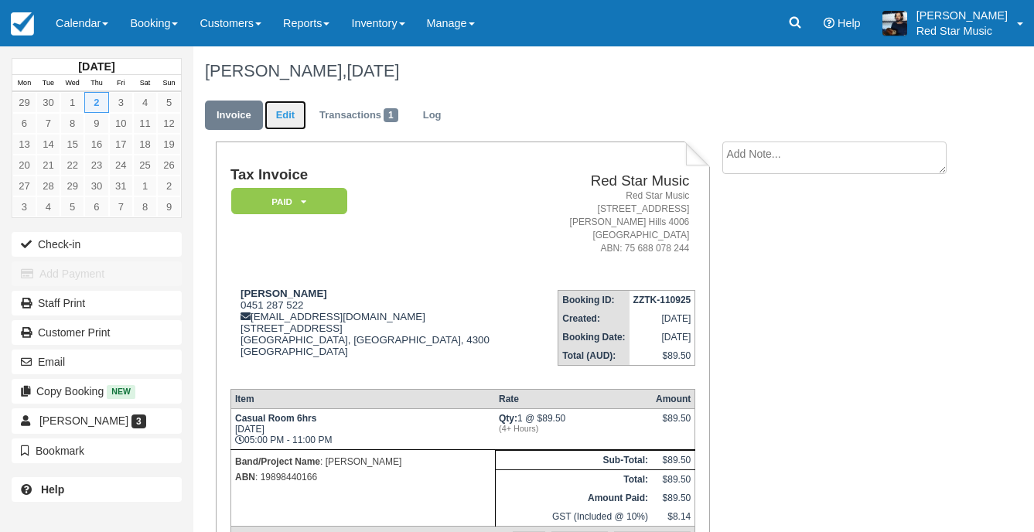
click at [282, 117] on link "Edit" at bounding box center [285, 116] width 42 height 30
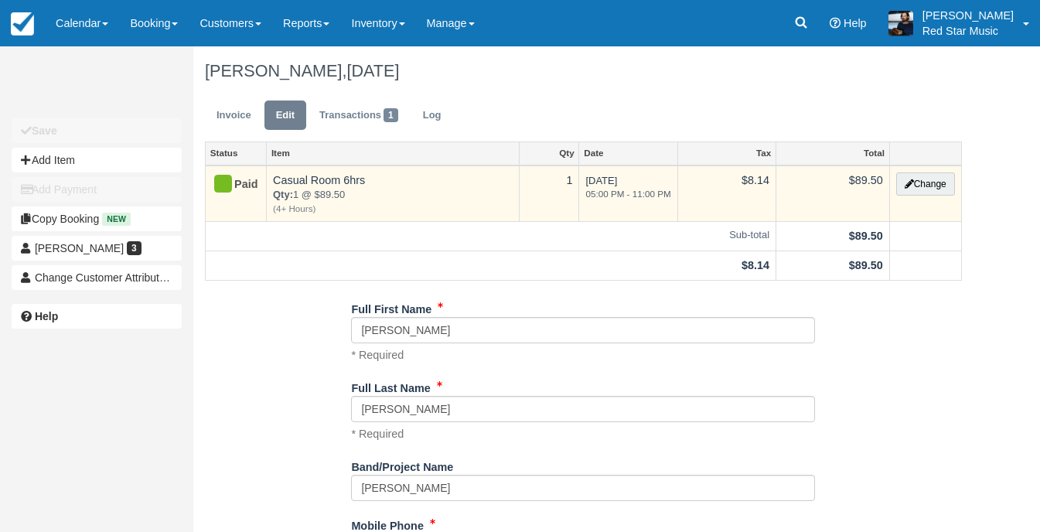
click at [883, 181] on td "$89.50" at bounding box center [833, 193] width 114 height 56
click at [932, 186] on button "Change" at bounding box center [925, 183] width 59 height 23
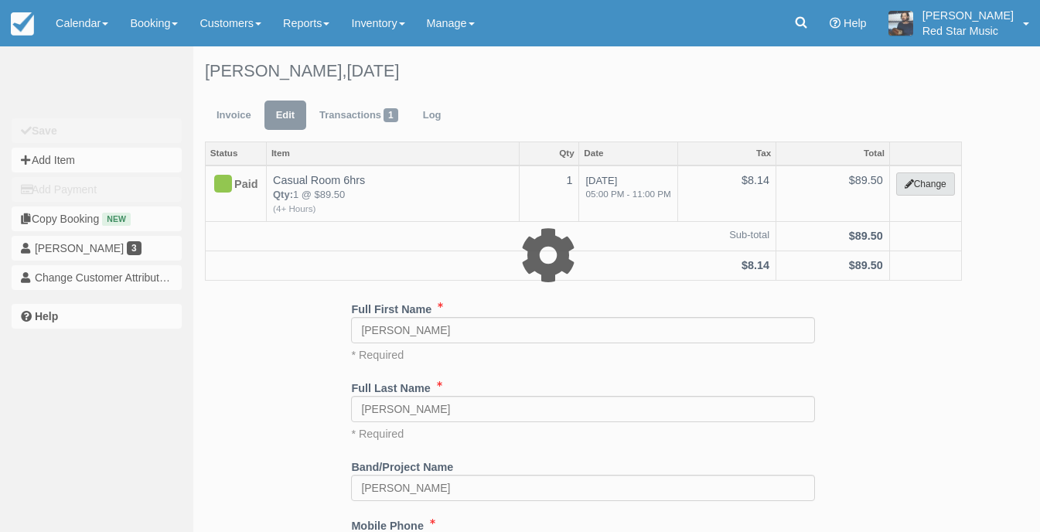
select select "6"
type input "89.50"
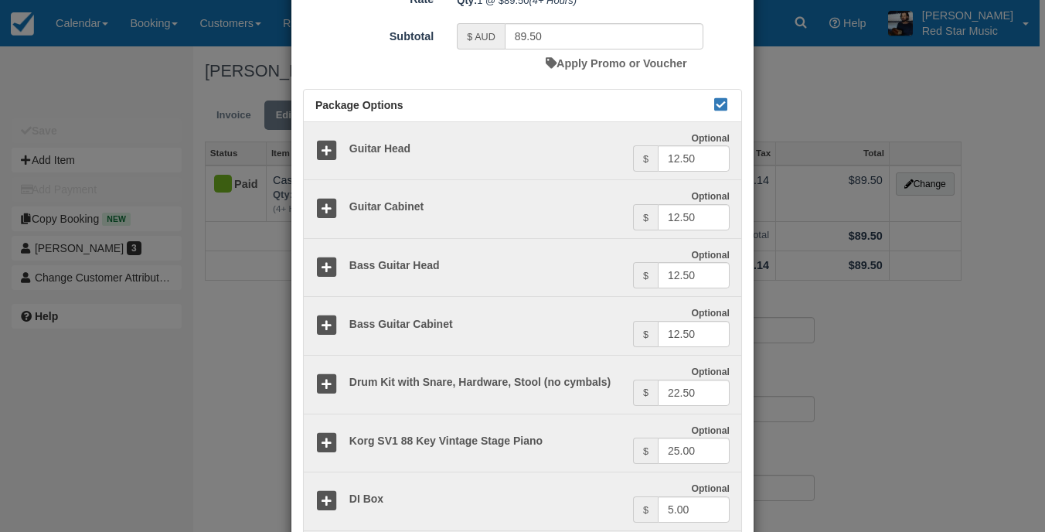
scroll to position [387, 0]
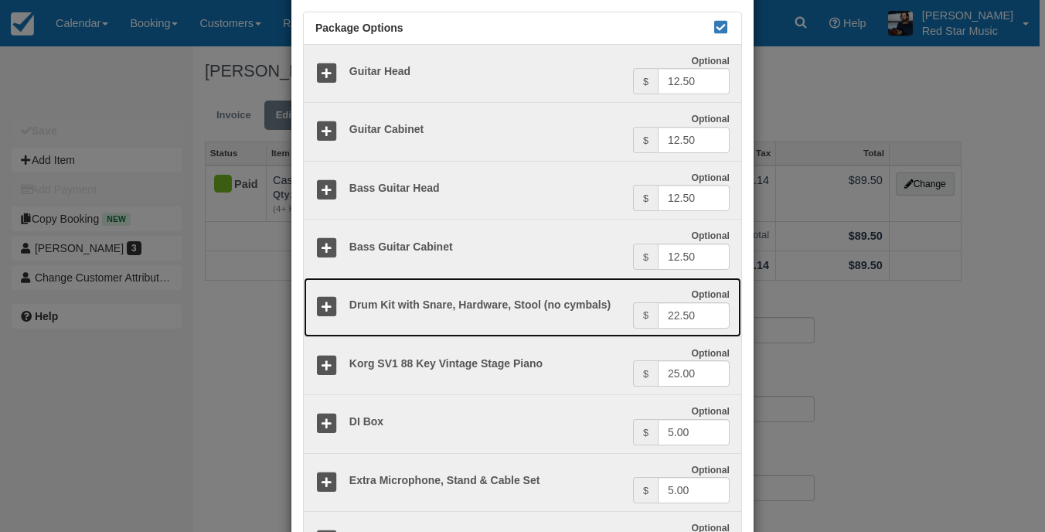
click at [326, 303] on icon at bounding box center [326, 307] width 22 height 22
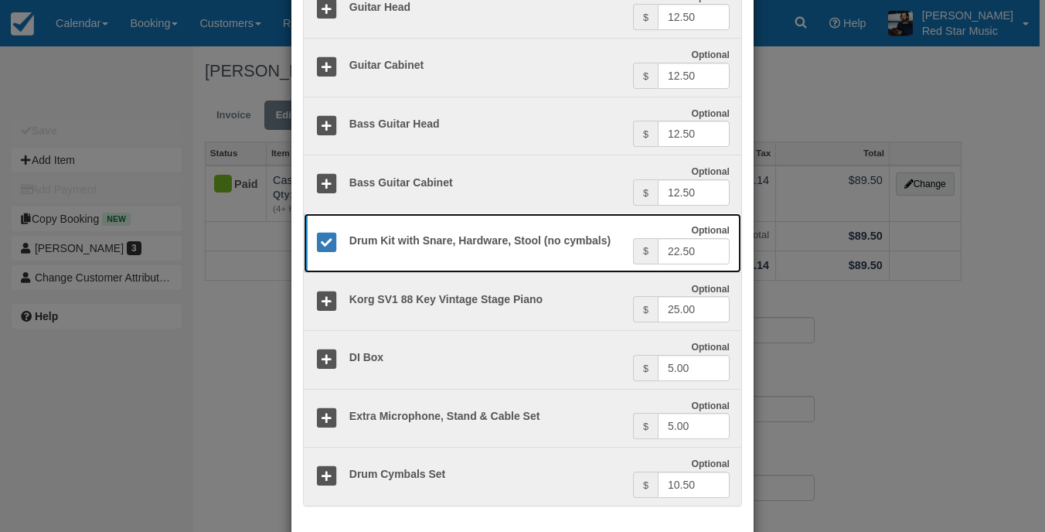
scroll to position [527, 0]
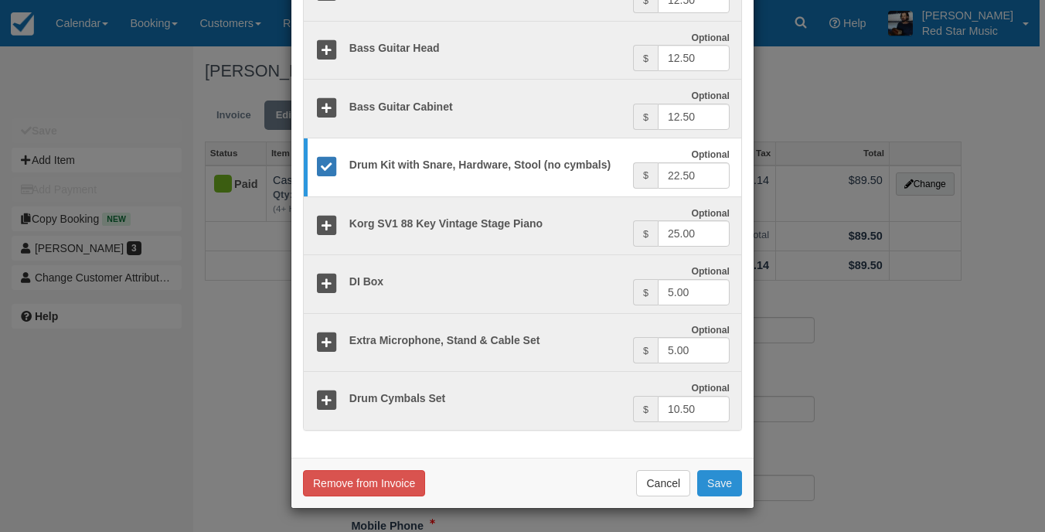
click at [731, 484] on button "Save" at bounding box center [719, 483] width 45 height 26
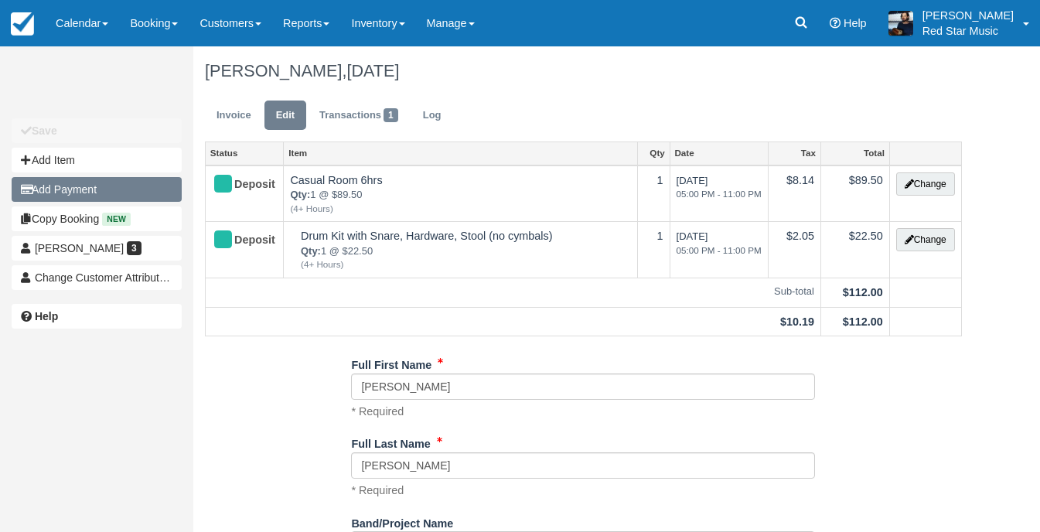
click at [89, 180] on button "Add Payment" at bounding box center [97, 189] width 170 height 25
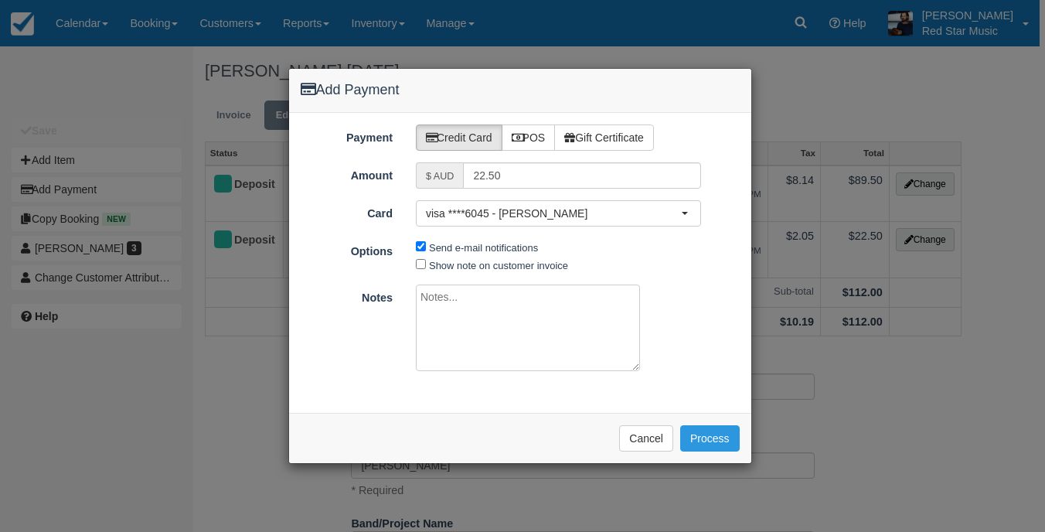
click at [489, 305] on textarea at bounding box center [528, 328] width 224 height 87
type textarea "Added drum kit via email - Dylan @ Red Star."
click at [726, 431] on button "Process" at bounding box center [710, 438] width 60 height 26
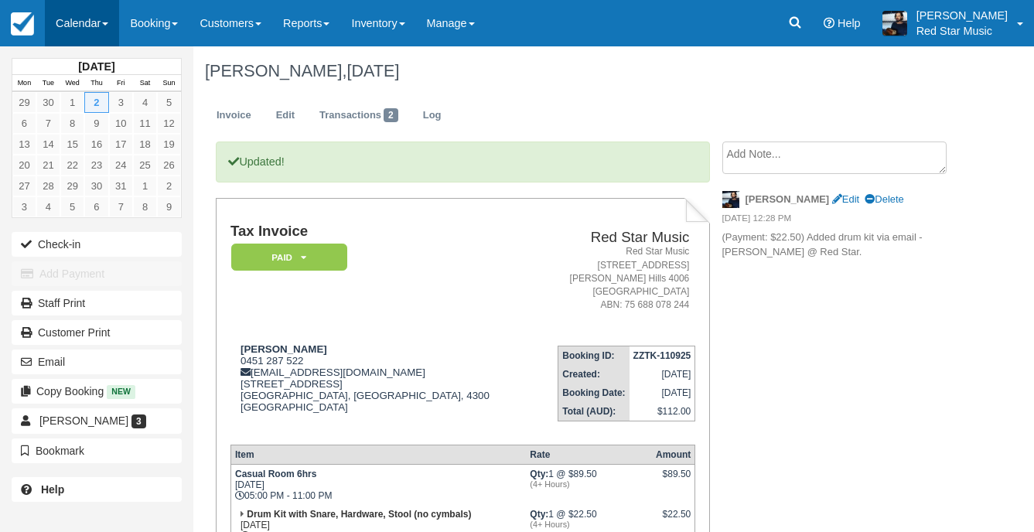
click at [90, 39] on link "Calendar" at bounding box center [82, 23] width 74 height 46
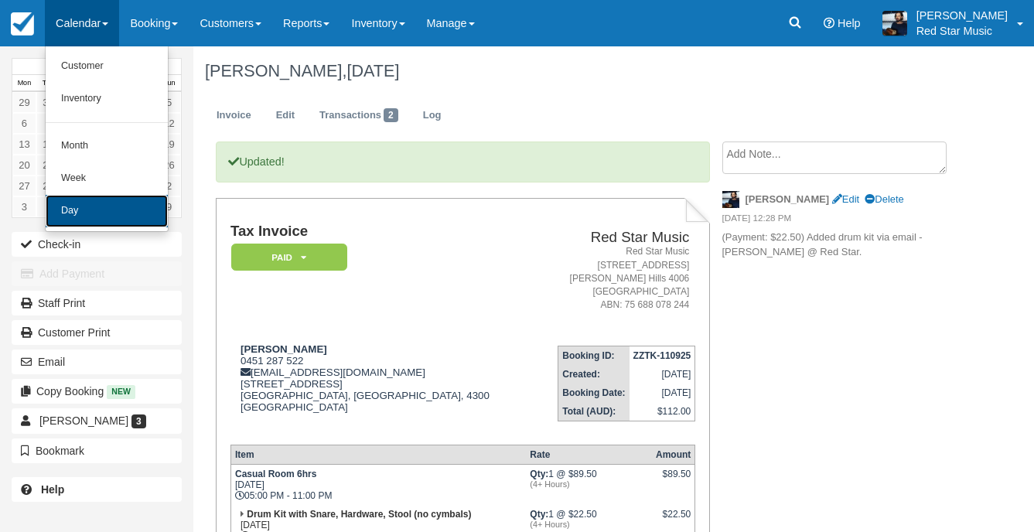
click at [102, 207] on link "Day" at bounding box center [107, 211] width 122 height 32
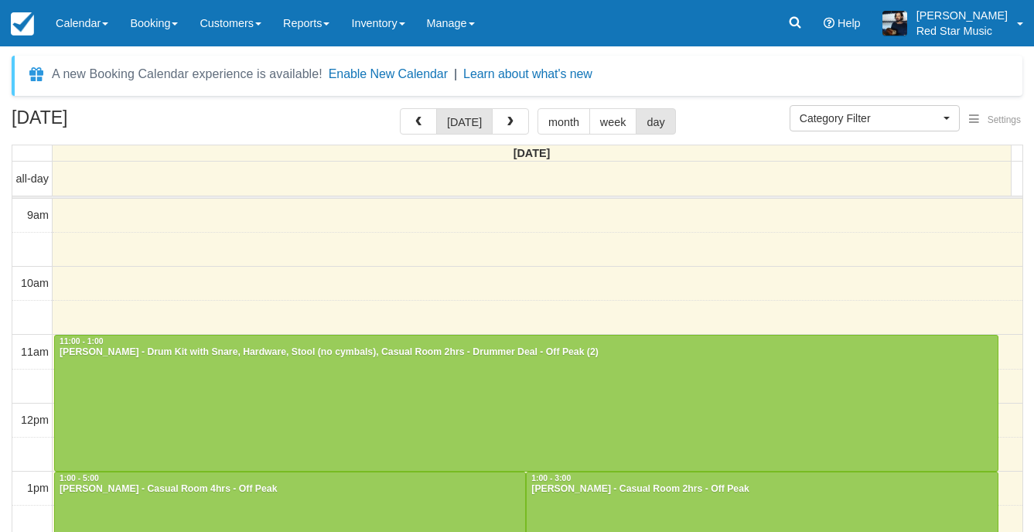
select select
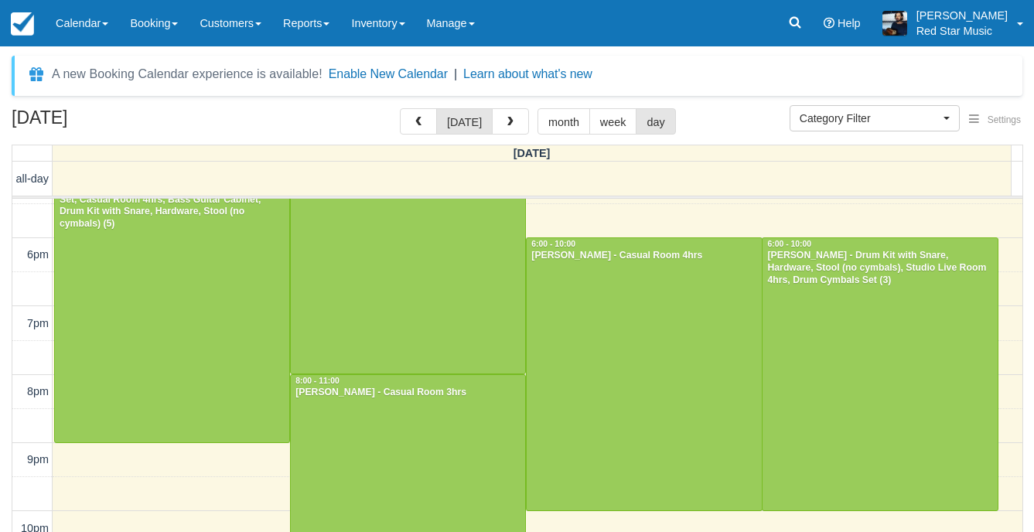
scroll to position [578, 0]
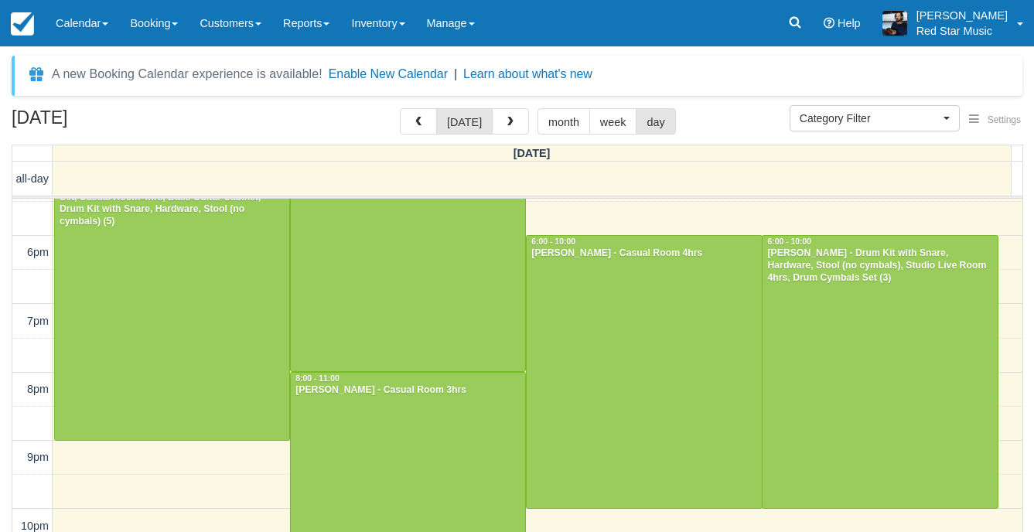
click at [691, 84] on div "A new Booking Calendar experience is available! Enable New Calendar | Learn abo…" at bounding box center [517, 76] width 1011 height 40
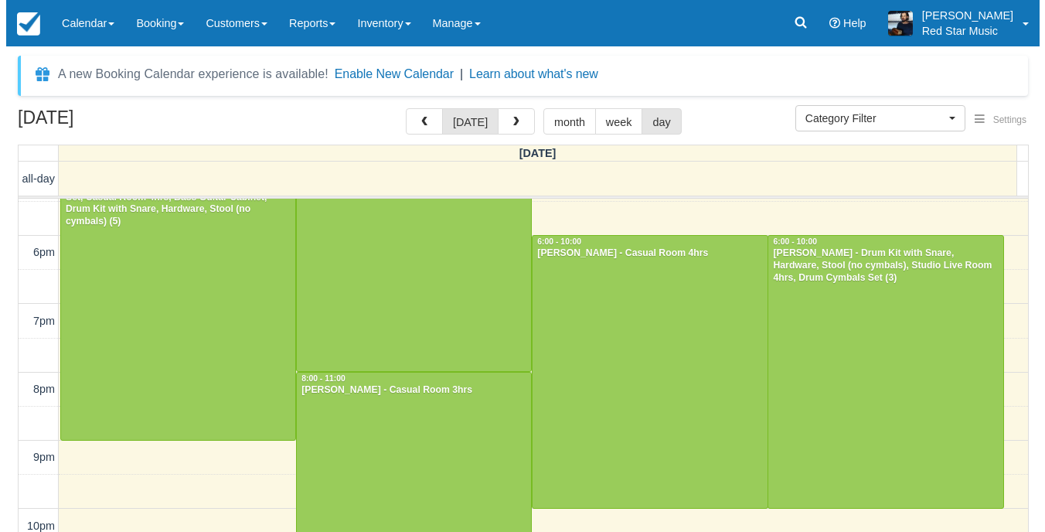
scroll to position [191, 0]
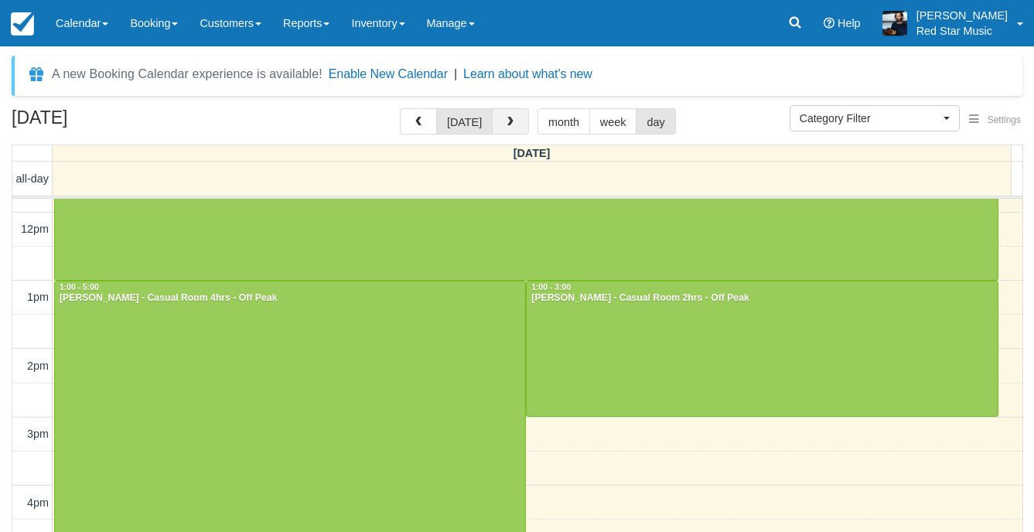
click at [514, 117] on button "button" at bounding box center [510, 121] width 37 height 26
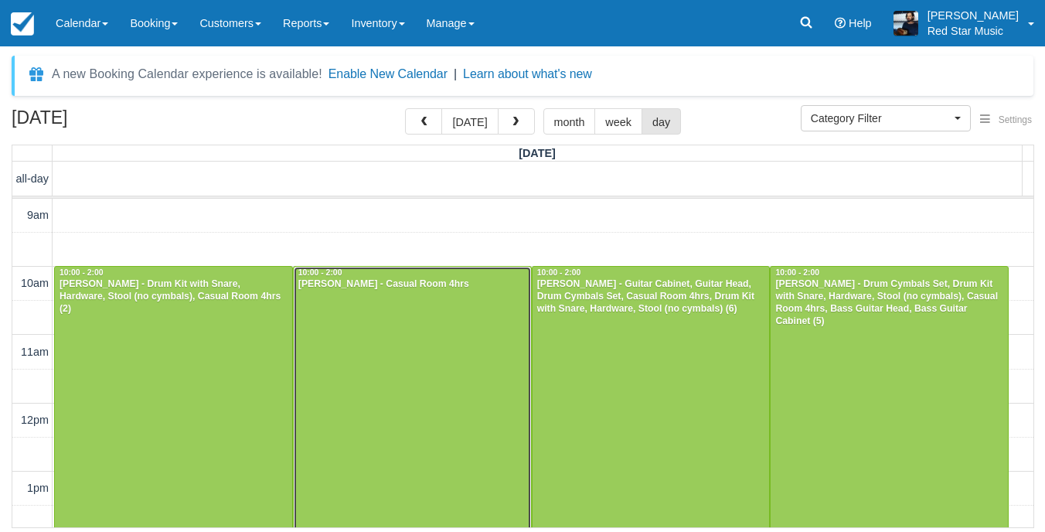
click at [495, 367] on div at bounding box center [412, 403] width 237 height 272
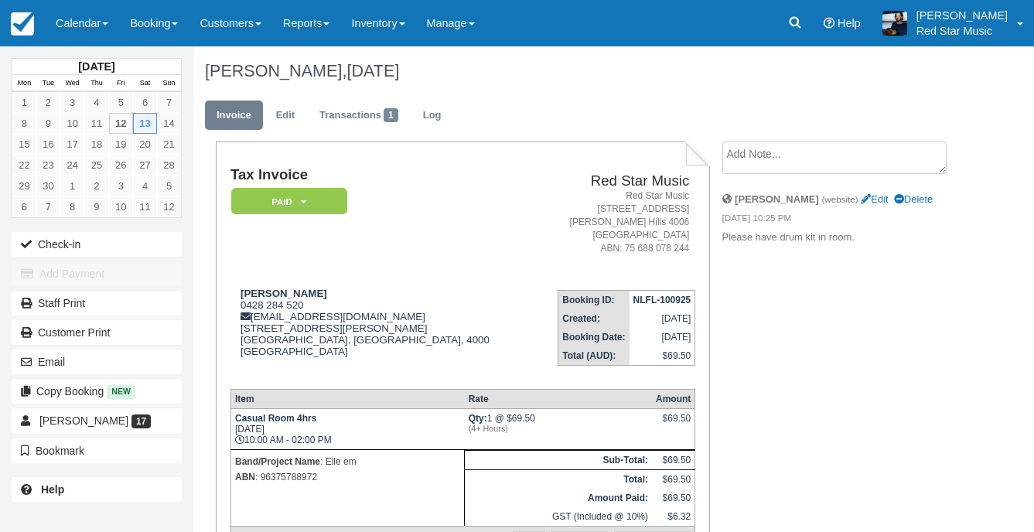
click at [793, 145] on textarea at bounding box center [834, 157] width 224 height 32
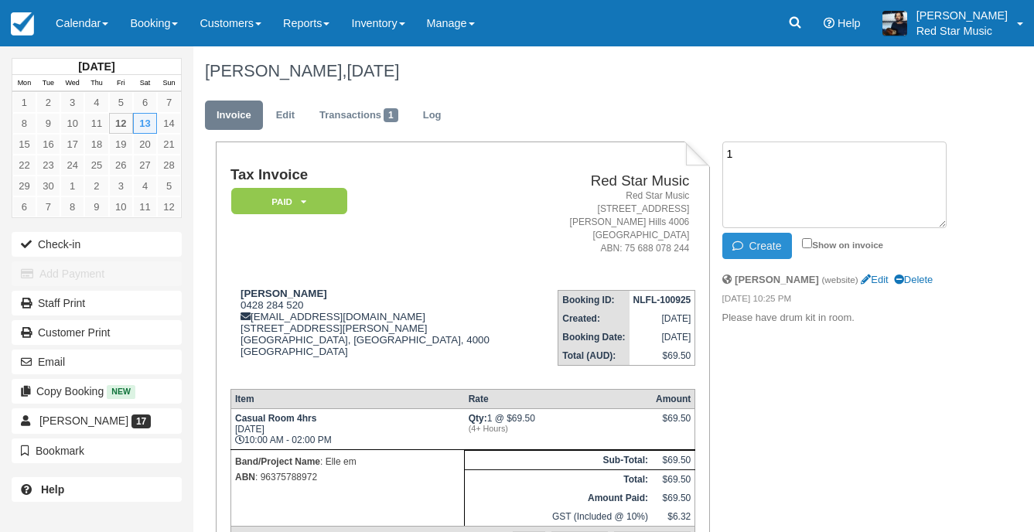
type textarea "1"
click at [757, 242] on button "Create" at bounding box center [757, 246] width 70 height 26
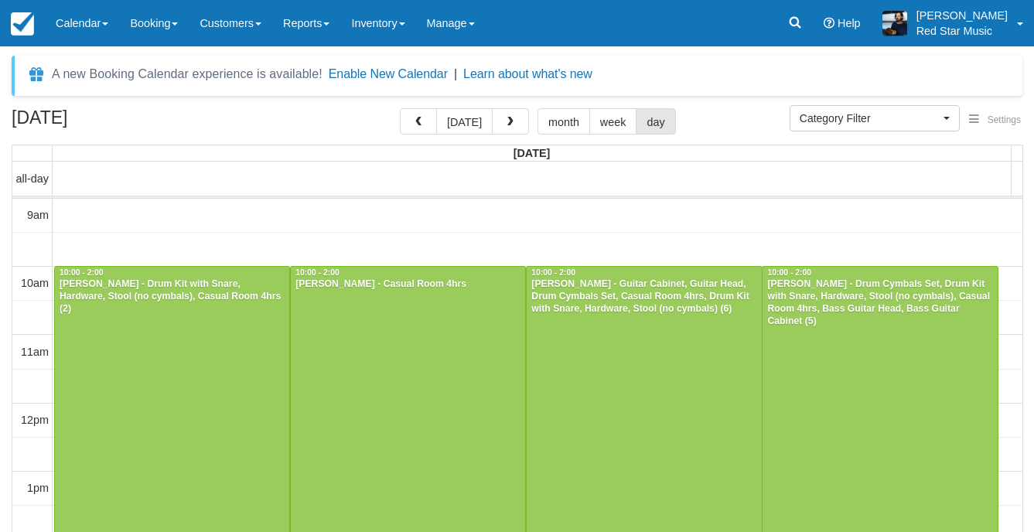
select select
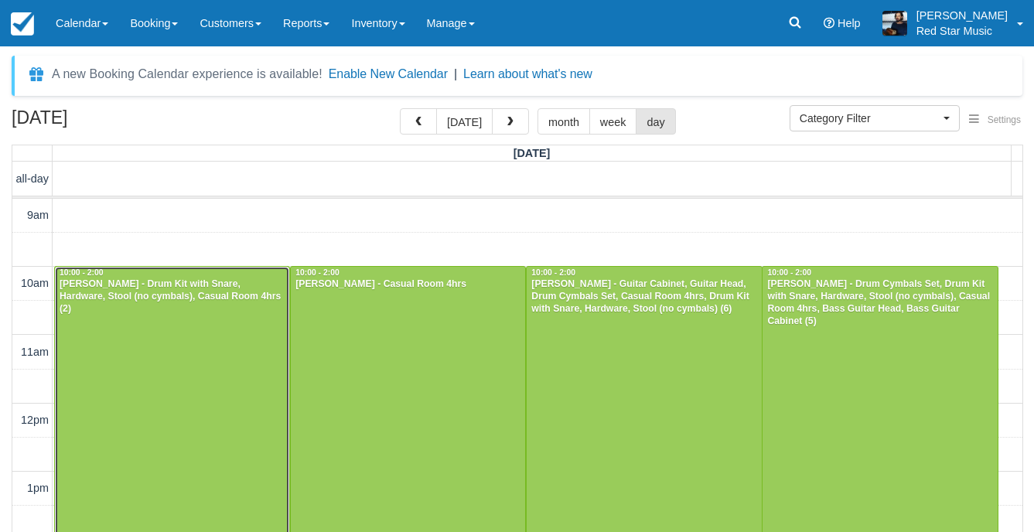
click at [231, 387] on div at bounding box center [172, 403] width 234 height 272
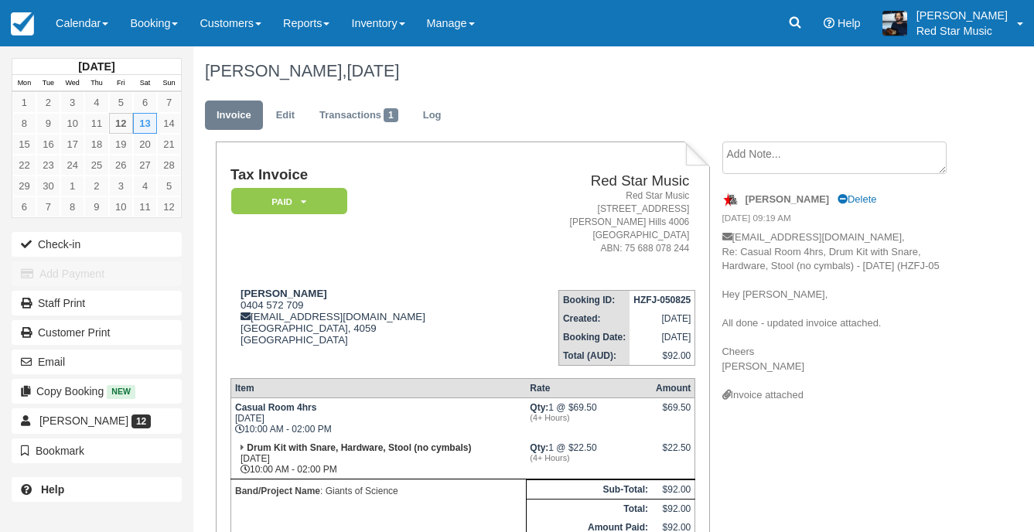
click at [771, 153] on textarea at bounding box center [834, 157] width 224 height 32
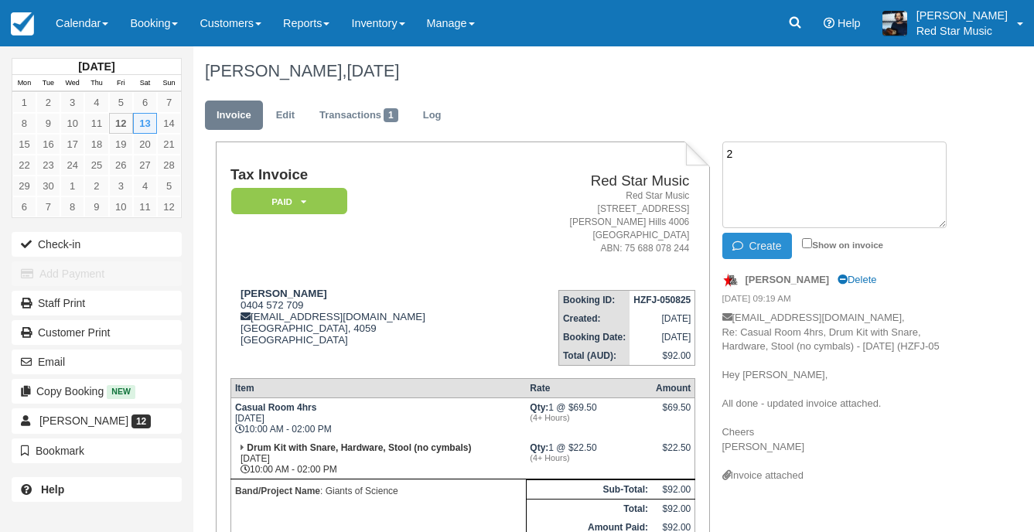
type textarea "2"
click at [764, 249] on button "Create" at bounding box center [757, 246] width 70 height 26
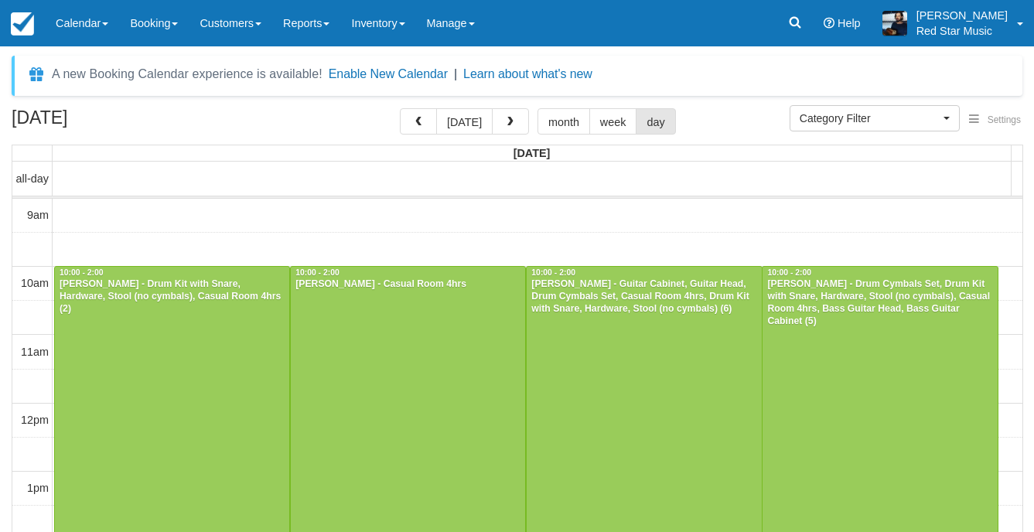
select select
click at [636, 333] on div at bounding box center [644, 403] width 234 height 272
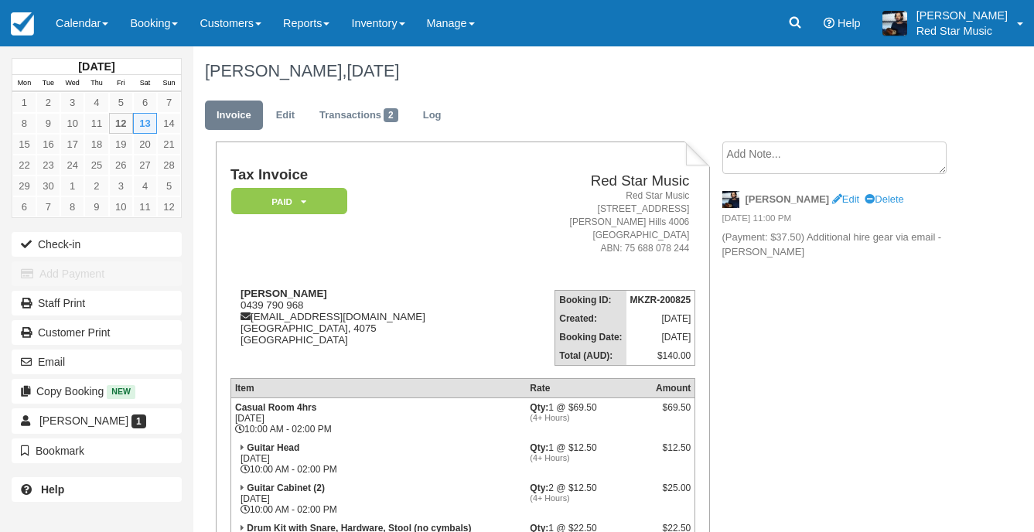
click at [777, 165] on textarea at bounding box center [834, 157] width 224 height 32
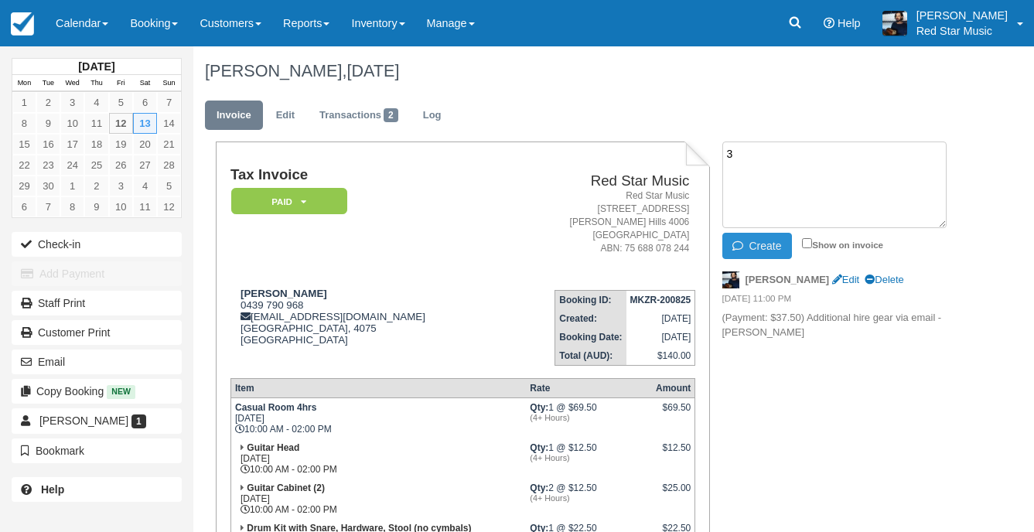
type textarea "3"
click at [743, 252] on button "Create" at bounding box center [757, 246] width 70 height 26
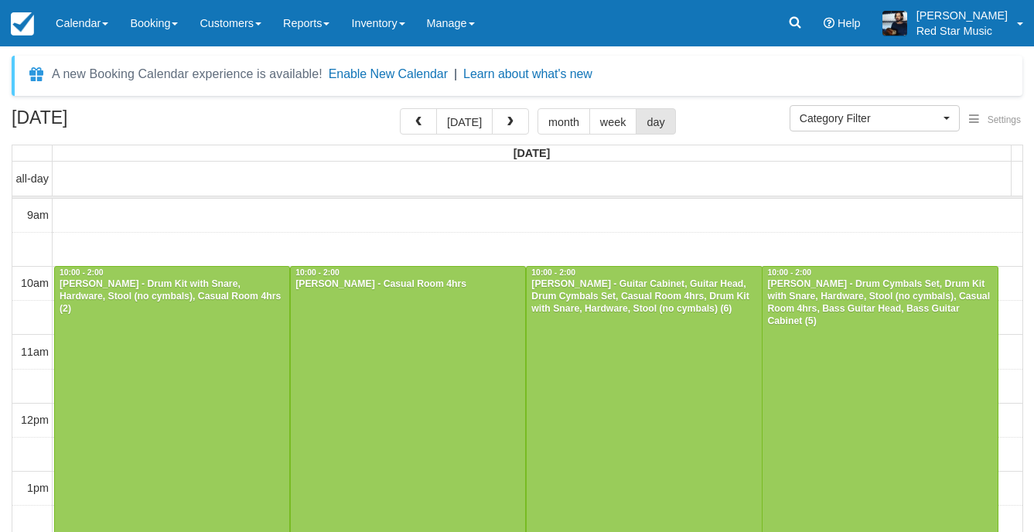
select select
click at [838, 363] on div at bounding box center [879, 403] width 234 height 272
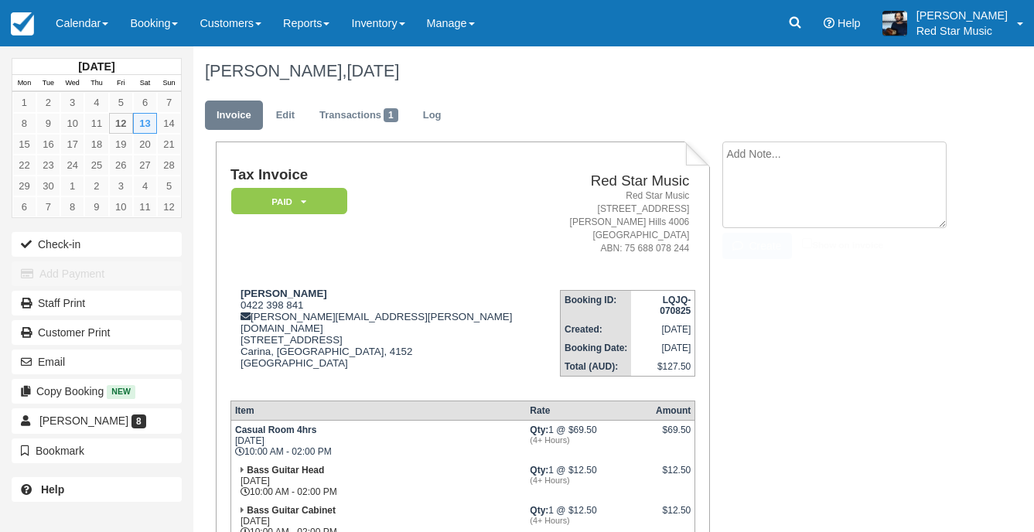
click at [753, 157] on textarea at bounding box center [834, 184] width 224 height 87
type textarea "4"
click at [740, 242] on icon "button" at bounding box center [740, 245] width 17 height 11
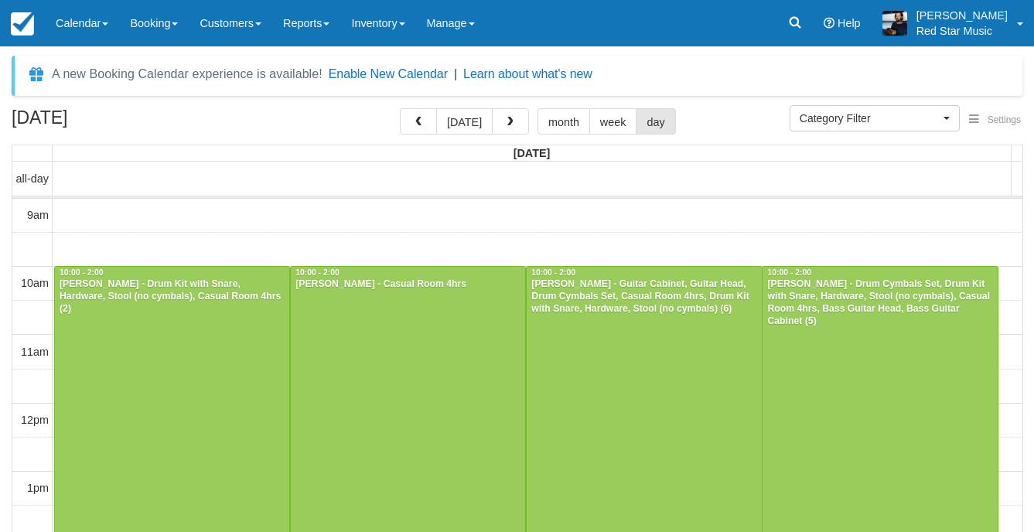
select select
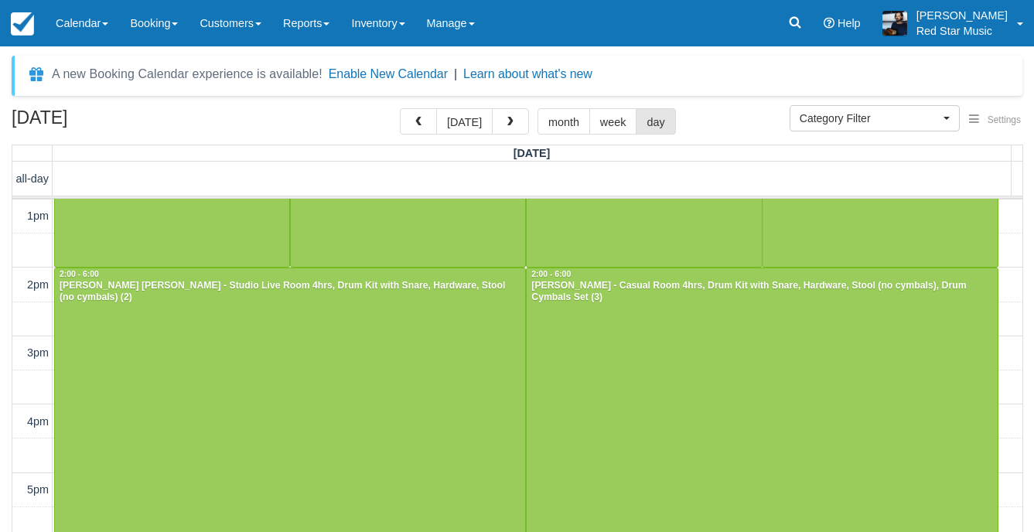
scroll to position [245, 0]
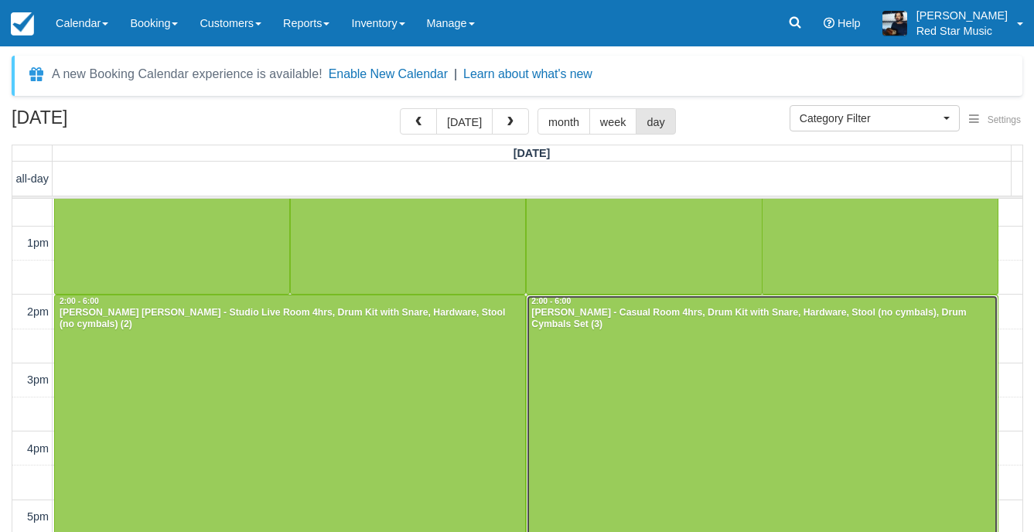
click at [655, 363] on div at bounding box center [762, 431] width 470 height 272
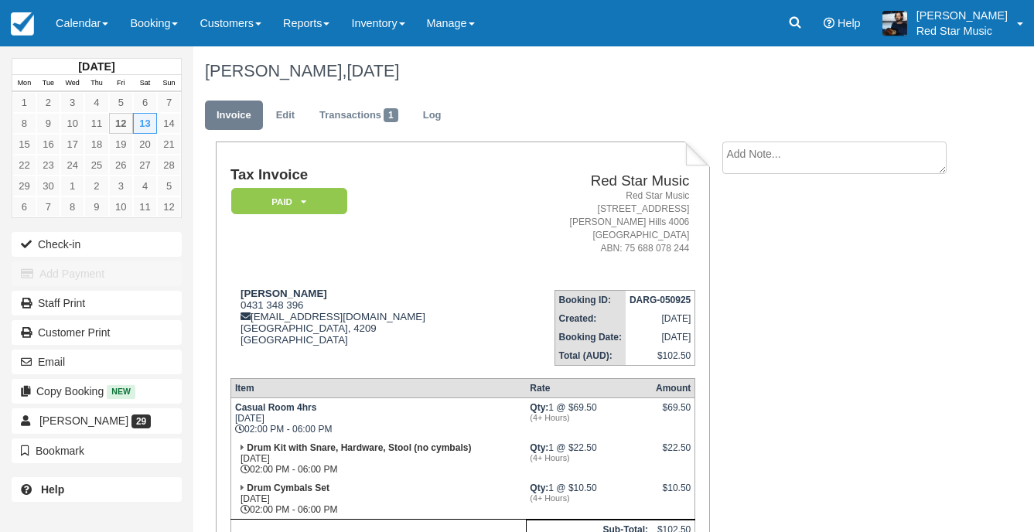
click at [817, 165] on textarea at bounding box center [834, 157] width 224 height 32
type textarea "3"
click at [760, 245] on button "Create" at bounding box center [757, 246] width 70 height 26
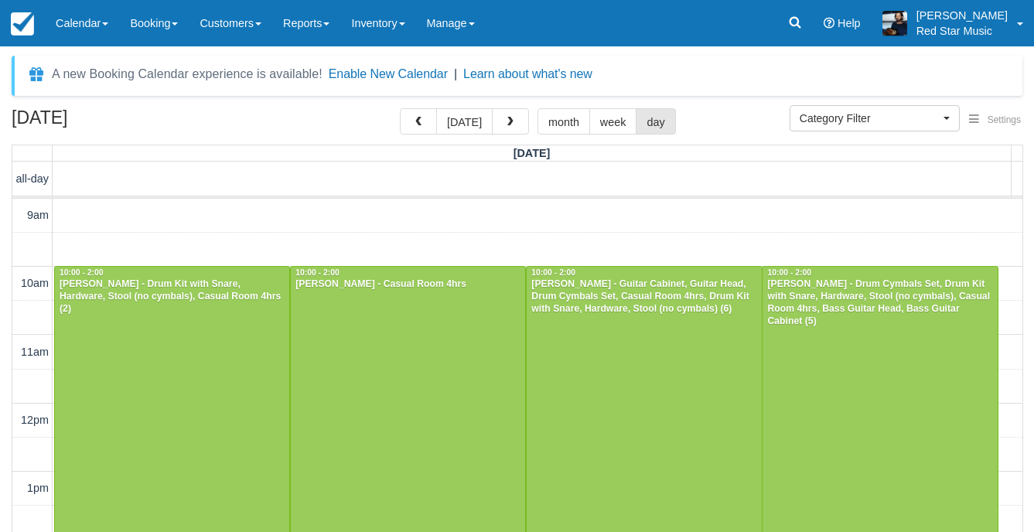
select select
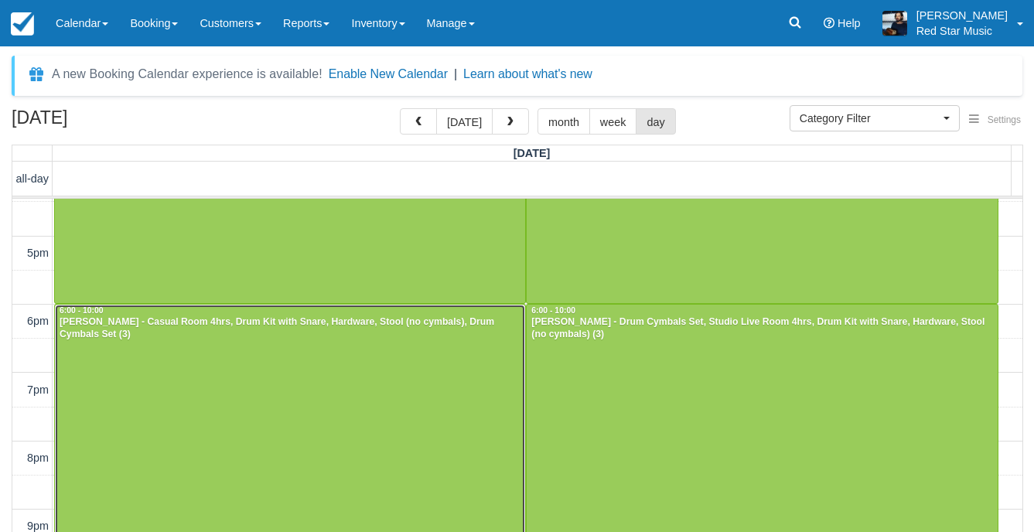
click at [378, 384] on div at bounding box center [290, 440] width 470 height 271
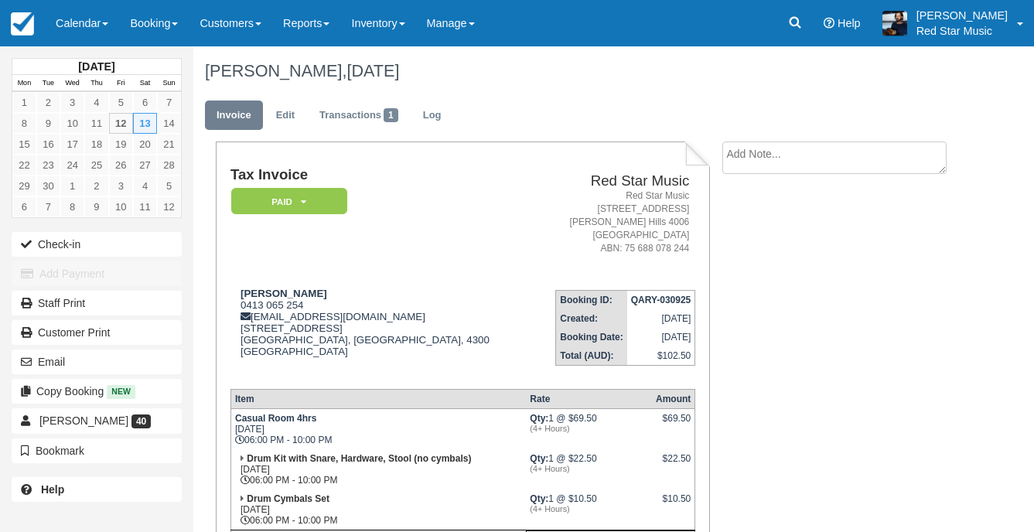
click at [783, 149] on textarea at bounding box center [834, 157] width 224 height 32
type textarea "3"
click at [779, 239] on button "Create" at bounding box center [757, 246] width 70 height 26
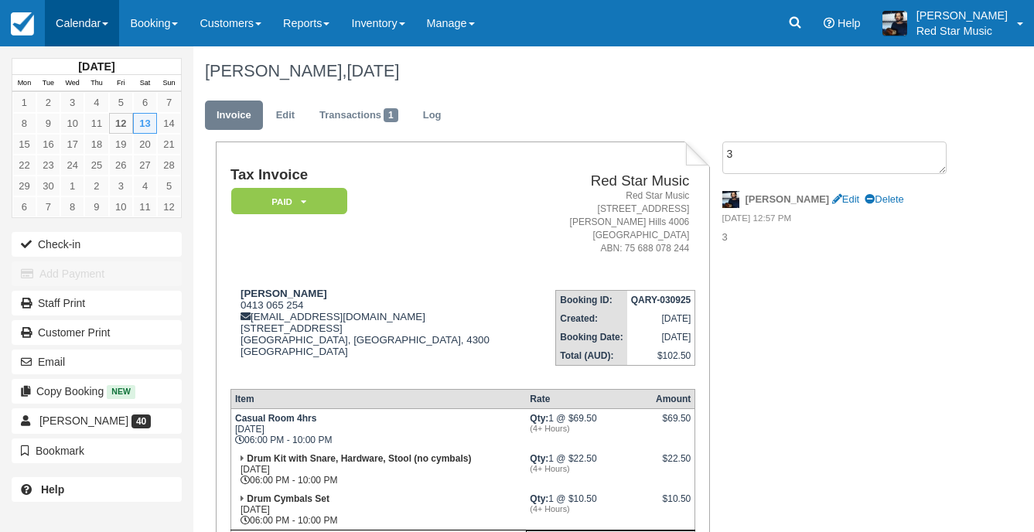
click at [104, 15] on link "Calendar" at bounding box center [82, 23] width 74 height 46
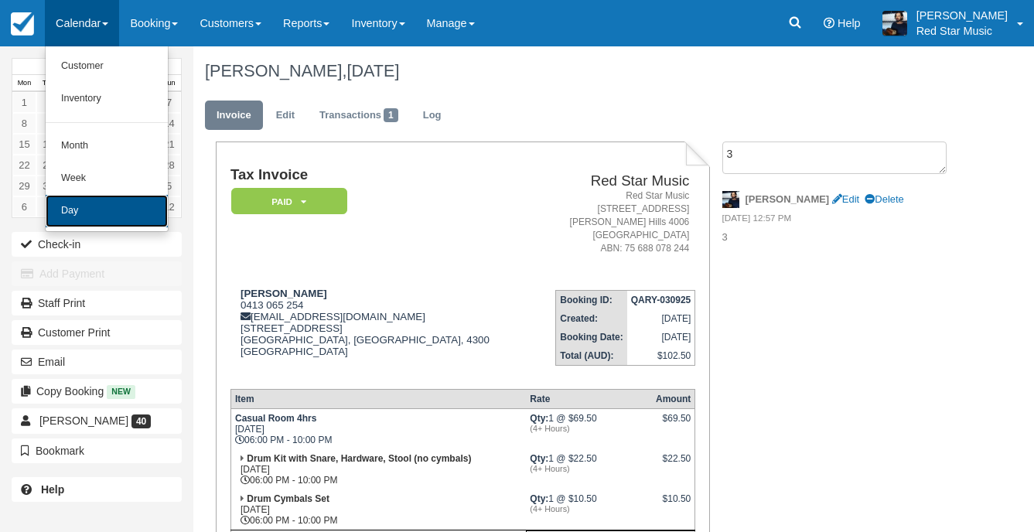
click at [142, 209] on link "Day" at bounding box center [107, 211] width 122 height 32
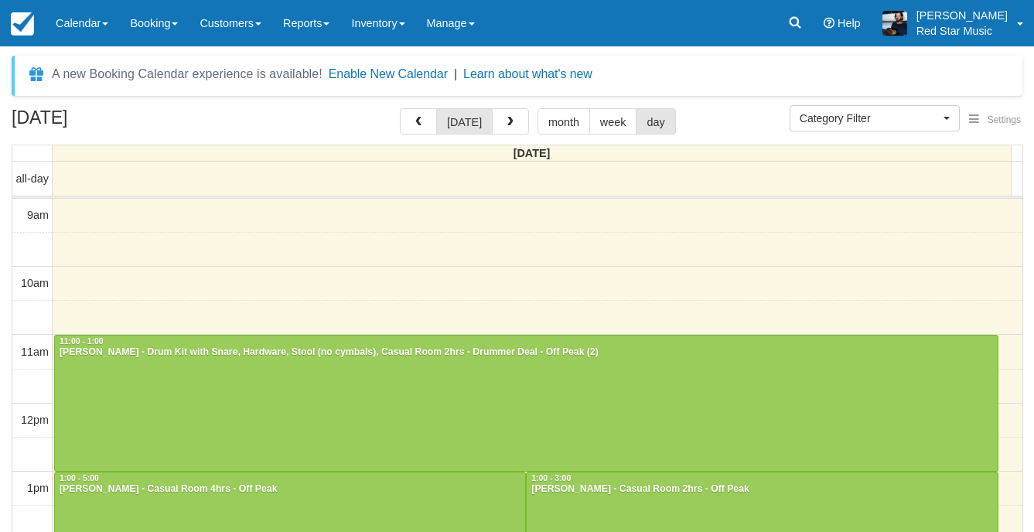
select select
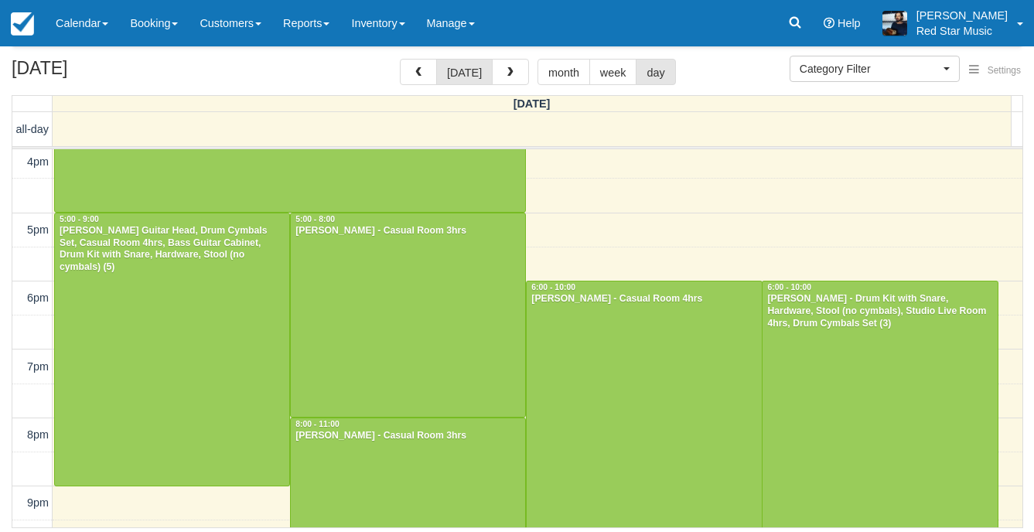
scroll to position [541, 0]
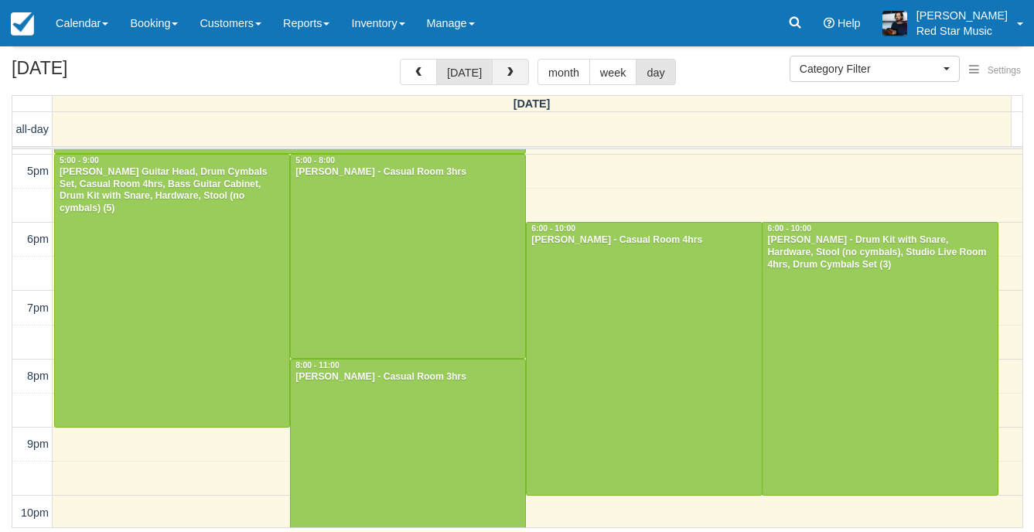
click at [515, 71] on button "button" at bounding box center [510, 72] width 37 height 26
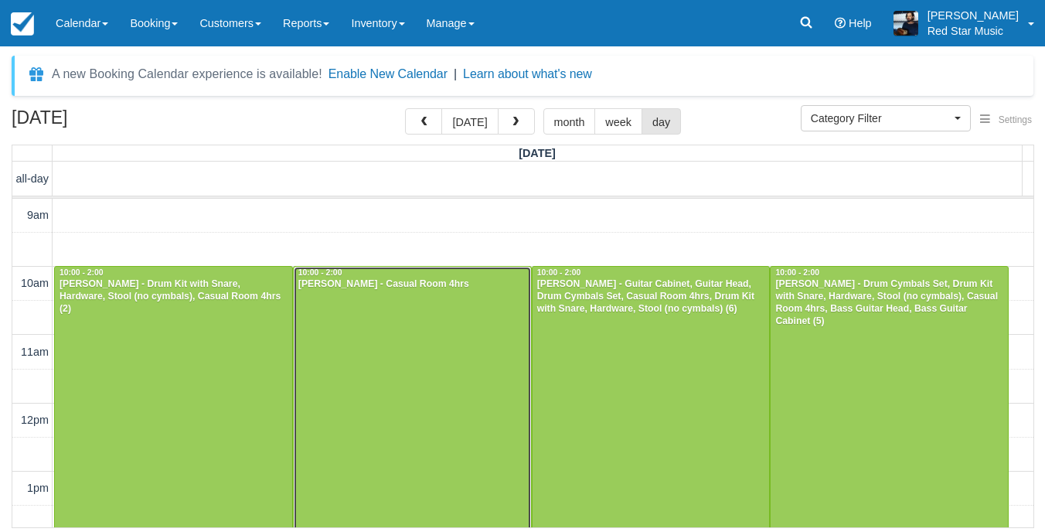
click at [443, 374] on div at bounding box center [412, 403] width 237 height 272
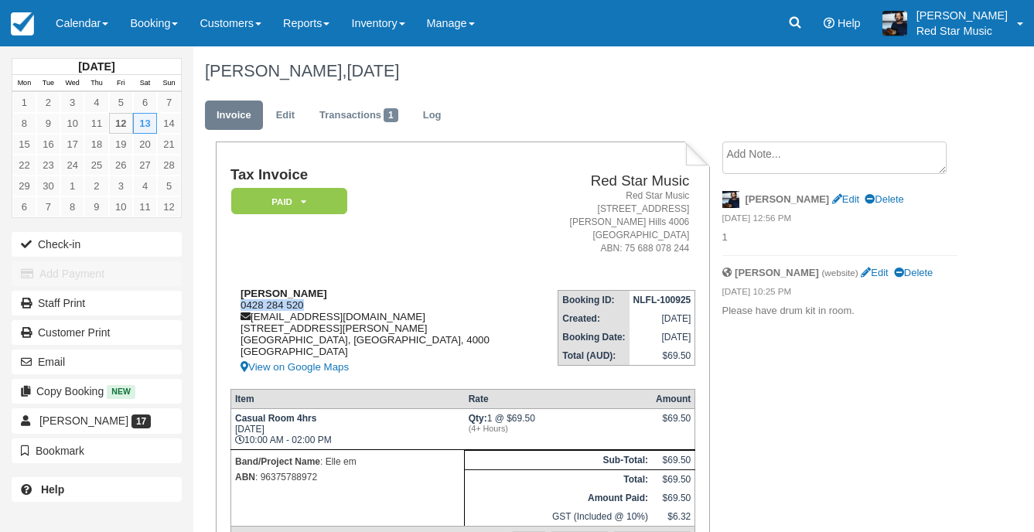
drag, startPoint x: 309, startPoint y: 305, endPoint x: 237, endPoint y: 302, distance: 71.9
click at [237, 302] on div "[PERSON_NAME] 0428 284 520 [EMAIL_ADDRESS][DOMAIN_NAME] [STREET_ADDRESS][PERSON…" at bounding box center [382, 332] width 304 height 89
copy div "0428 284 520"
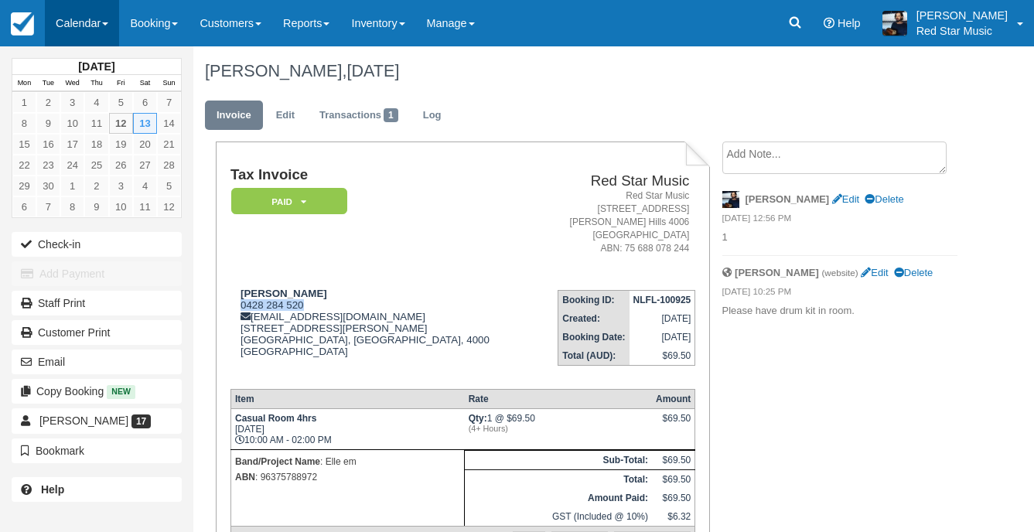
click at [76, 17] on link "Calendar" at bounding box center [82, 23] width 74 height 46
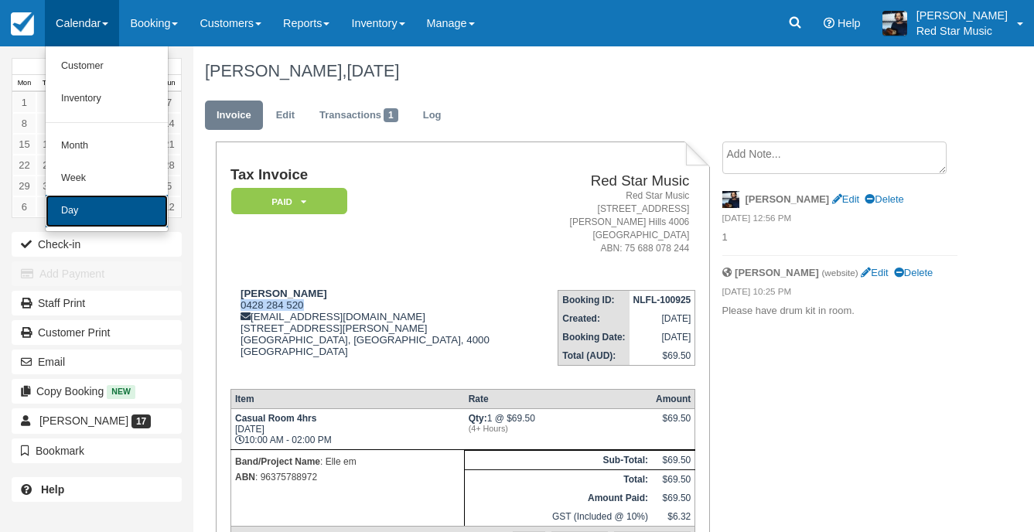
click at [107, 212] on link "Day" at bounding box center [107, 211] width 122 height 32
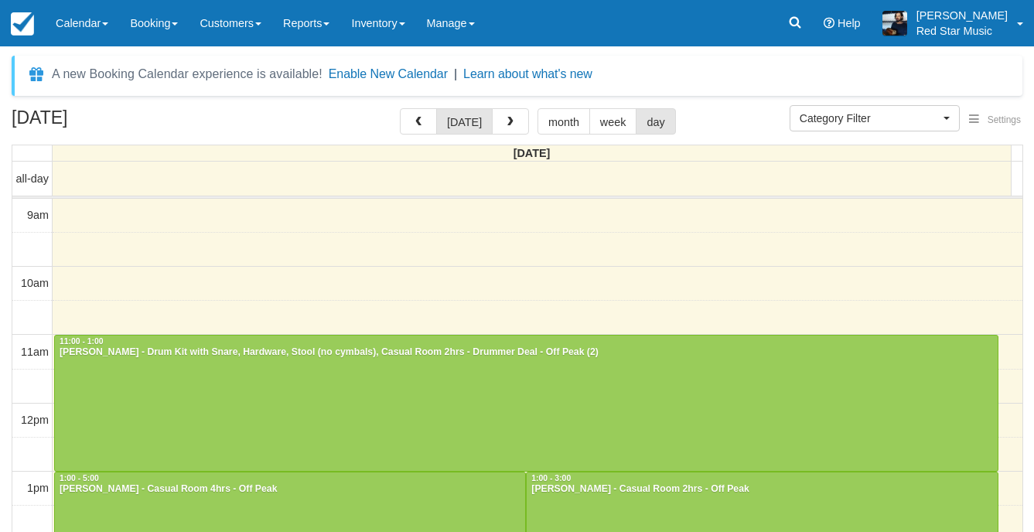
select select
click at [510, 113] on button "button" at bounding box center [510, 121] width 37 height 26
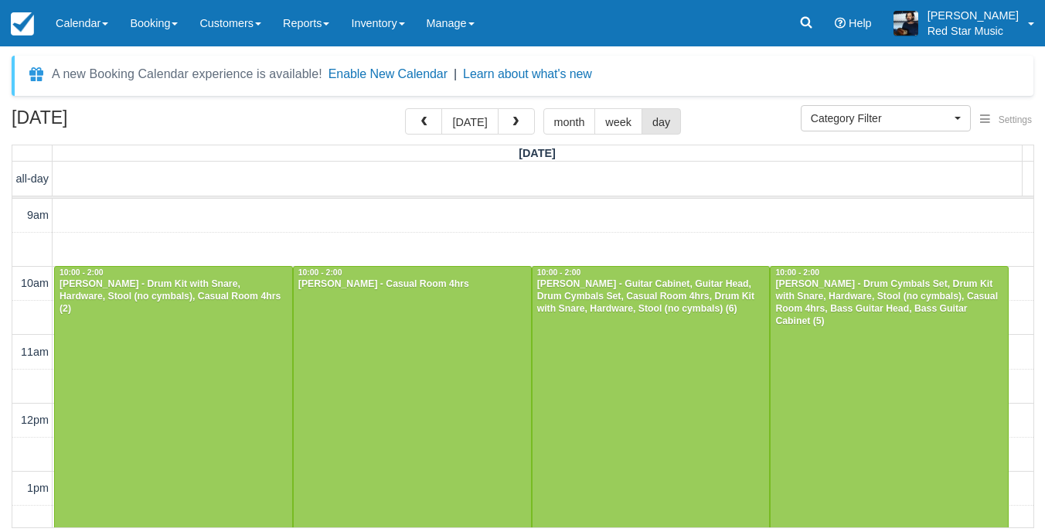
scroll to position [274, 0]
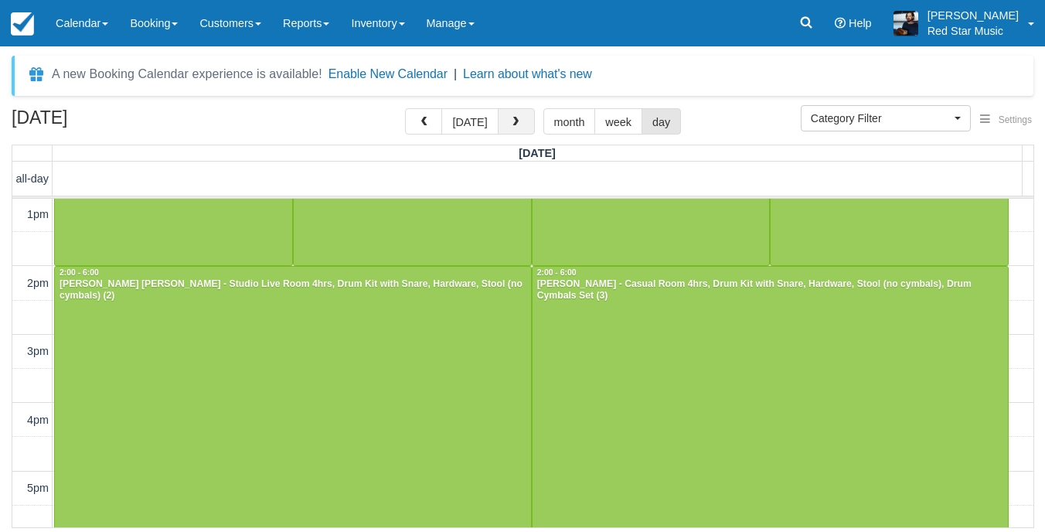
click at [510, 114] on button "button" at bounding box center [516, 121] width 37 height 26
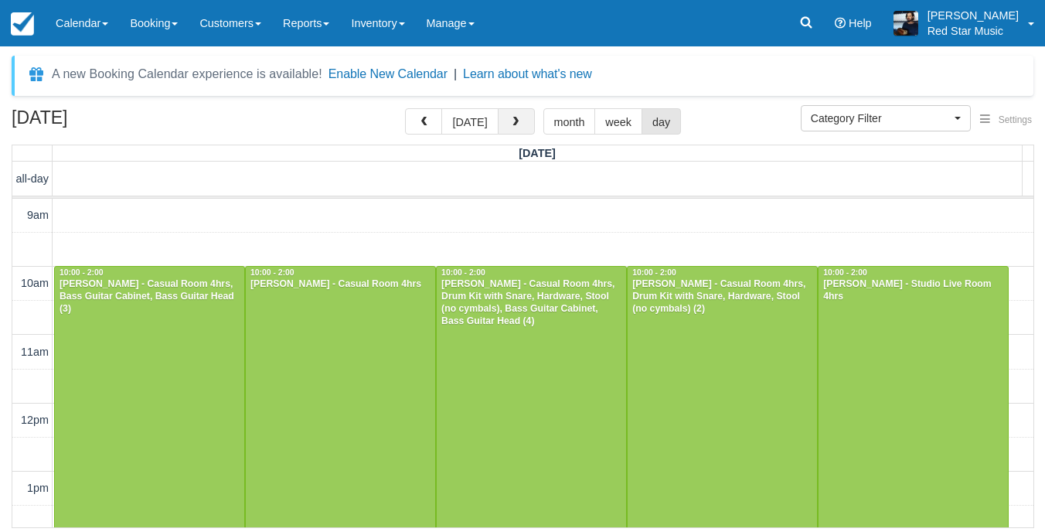
click at [529, 118] on button "button" at bounding box center [516, 121] width 37 height 26
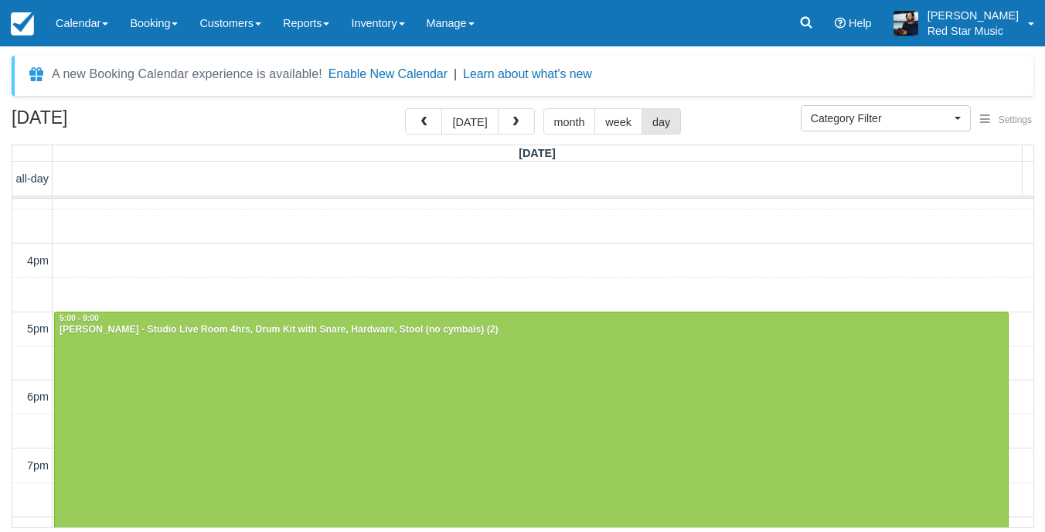
scroll to position [490, 0]
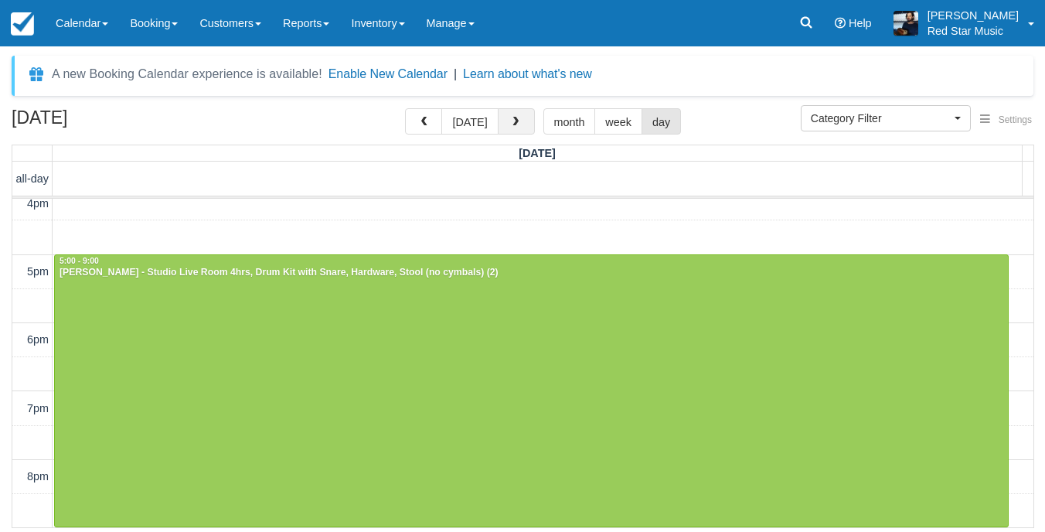
click at [506, 128] on button "button" at bounding box center [516, 121] width 37 height 26
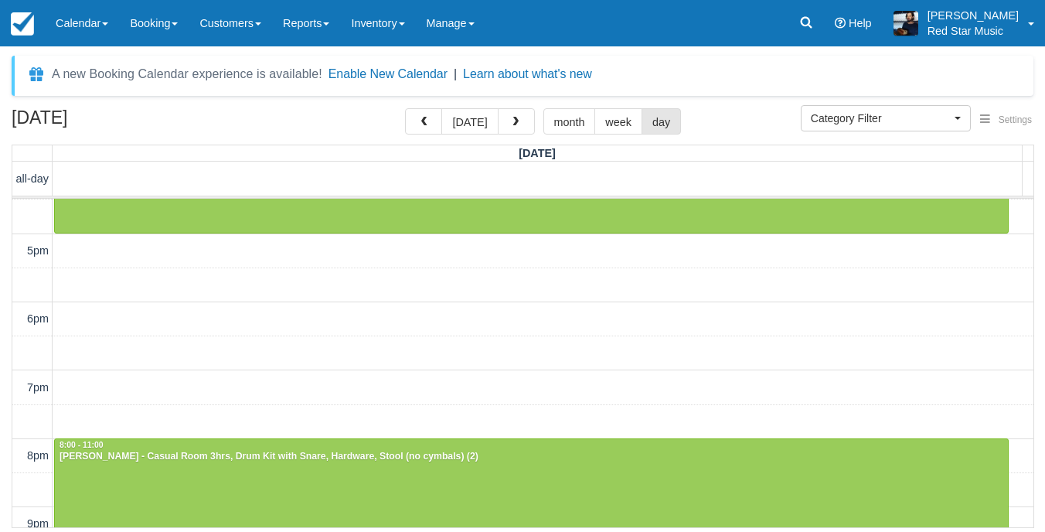
scroll to position [627, 0]
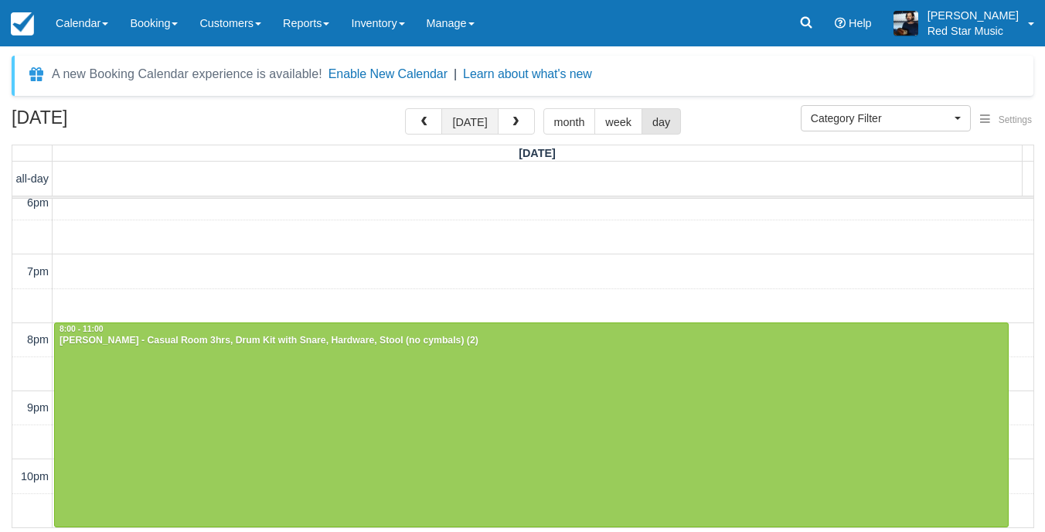
click at [482, 127] on button "[DATE]" at bounding box center [470, 121] width 56 height 26
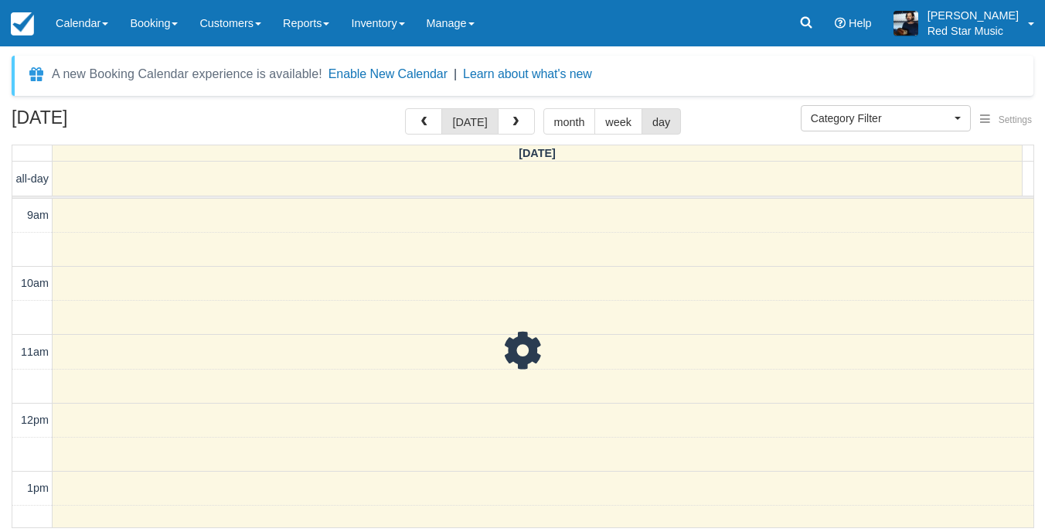
scroll to position [274, 0]
